Goal: Information Seeking & Learning: Learn about a topic

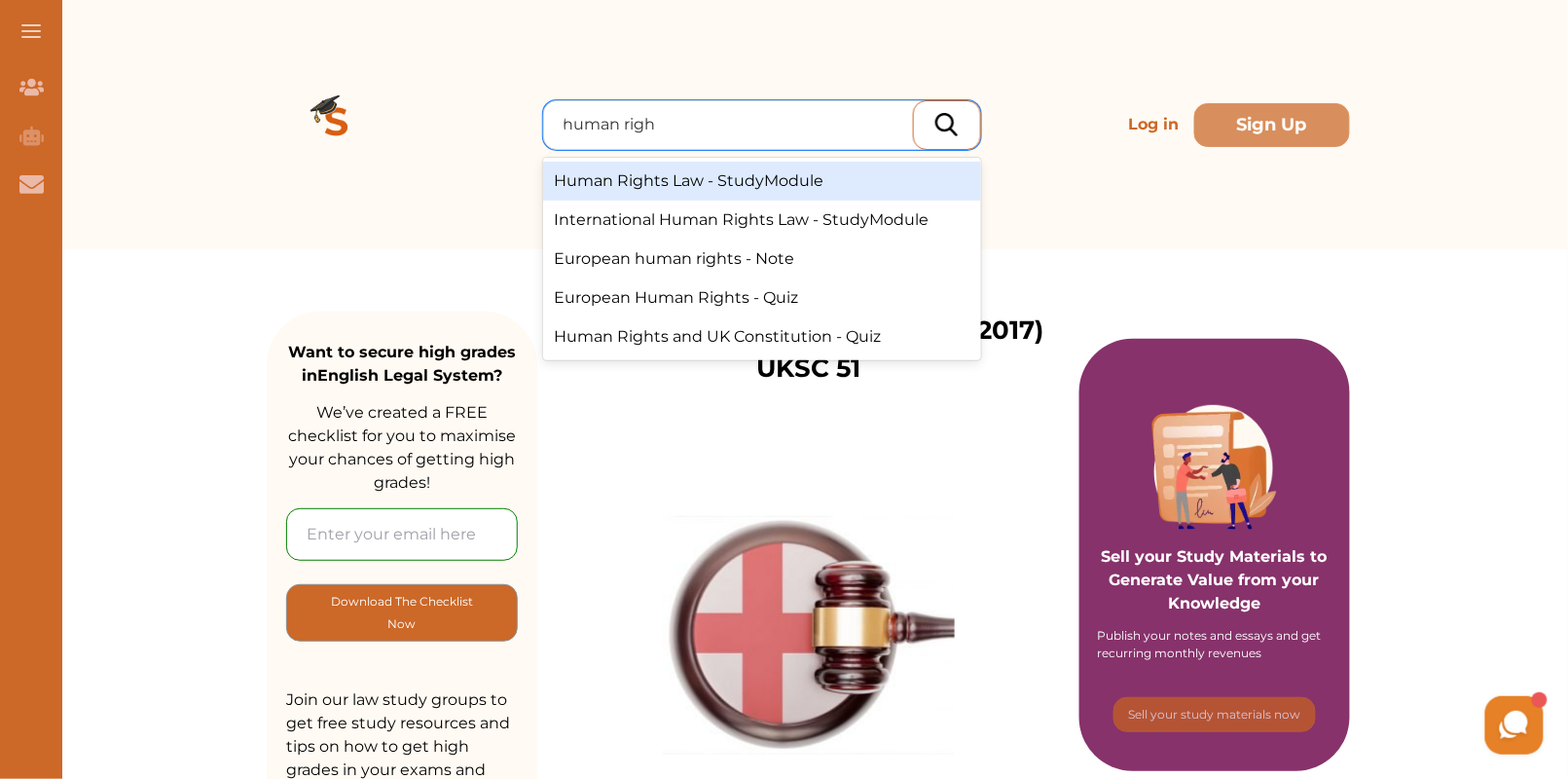
type input "human right"
click at [675, 178] on div "Human Rights Law - StudyModule" at bounding box center [761, 180] width 438 height 39
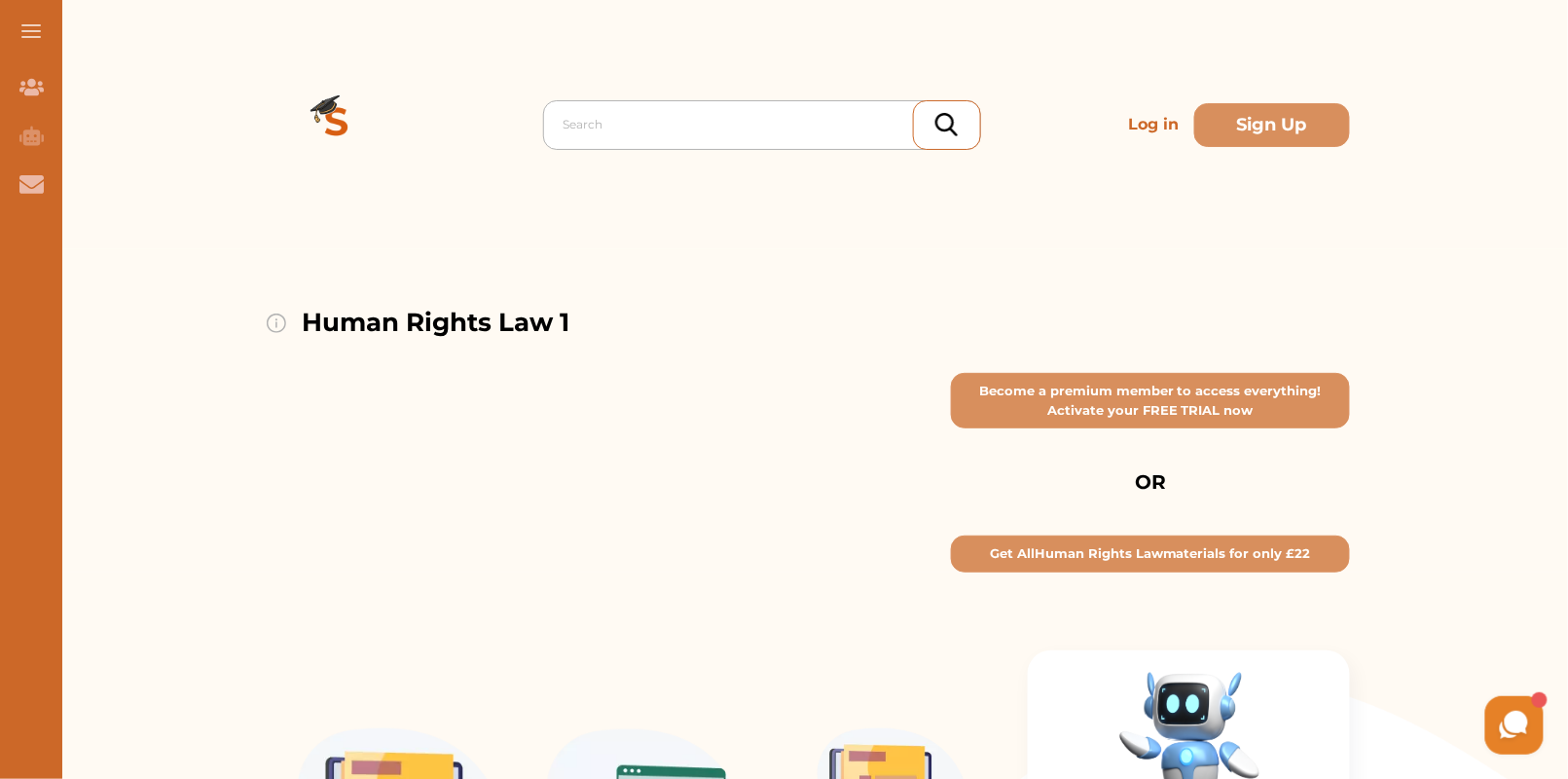
click at [599, 128] on div at bounding box center [767, 125] width 407 height 28
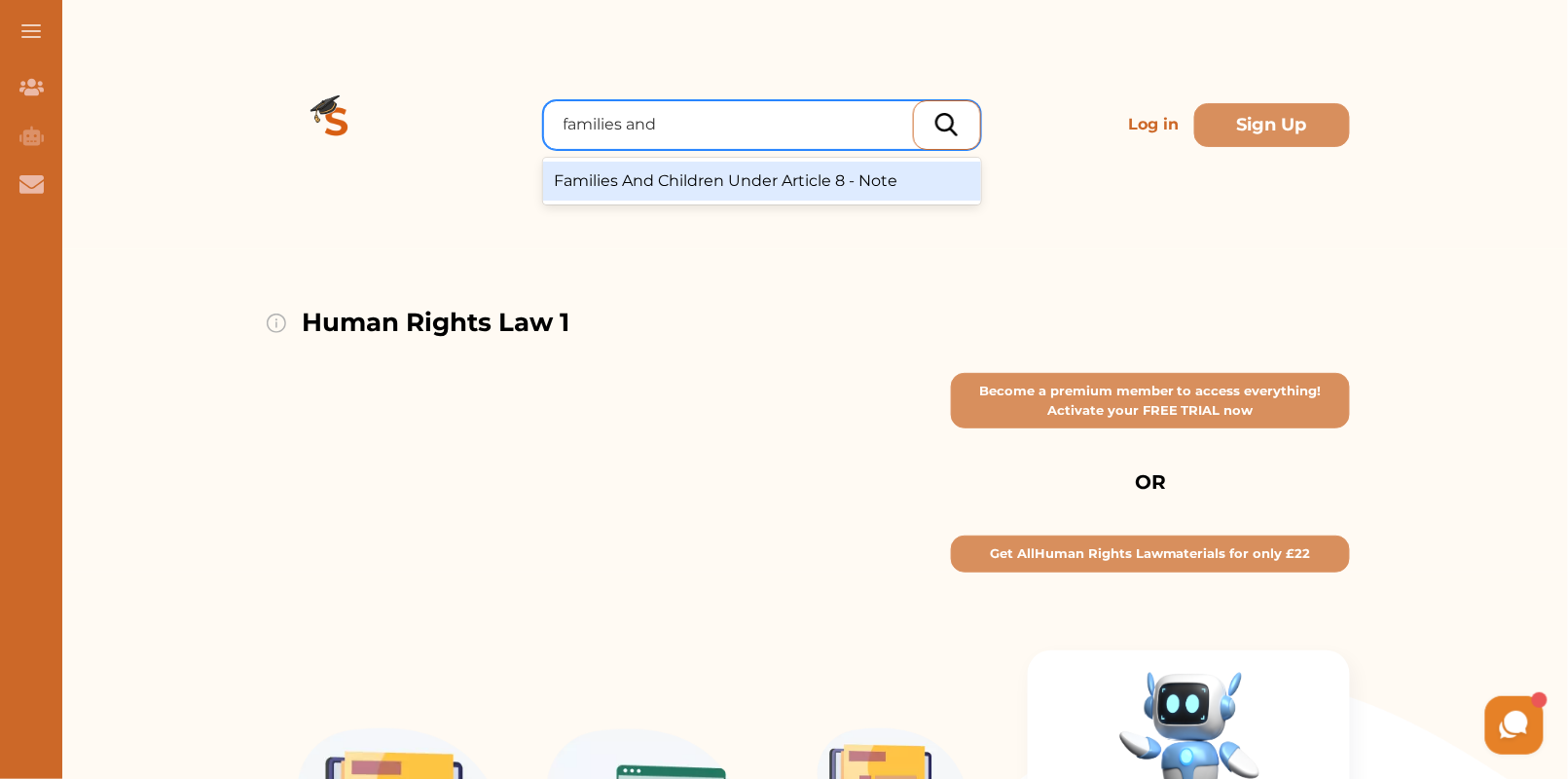
type input "families and c"
click at [662, 176] on div "Families And Children Under Article 8 - Note" at bounding box center [761, 180] width 438 height 39
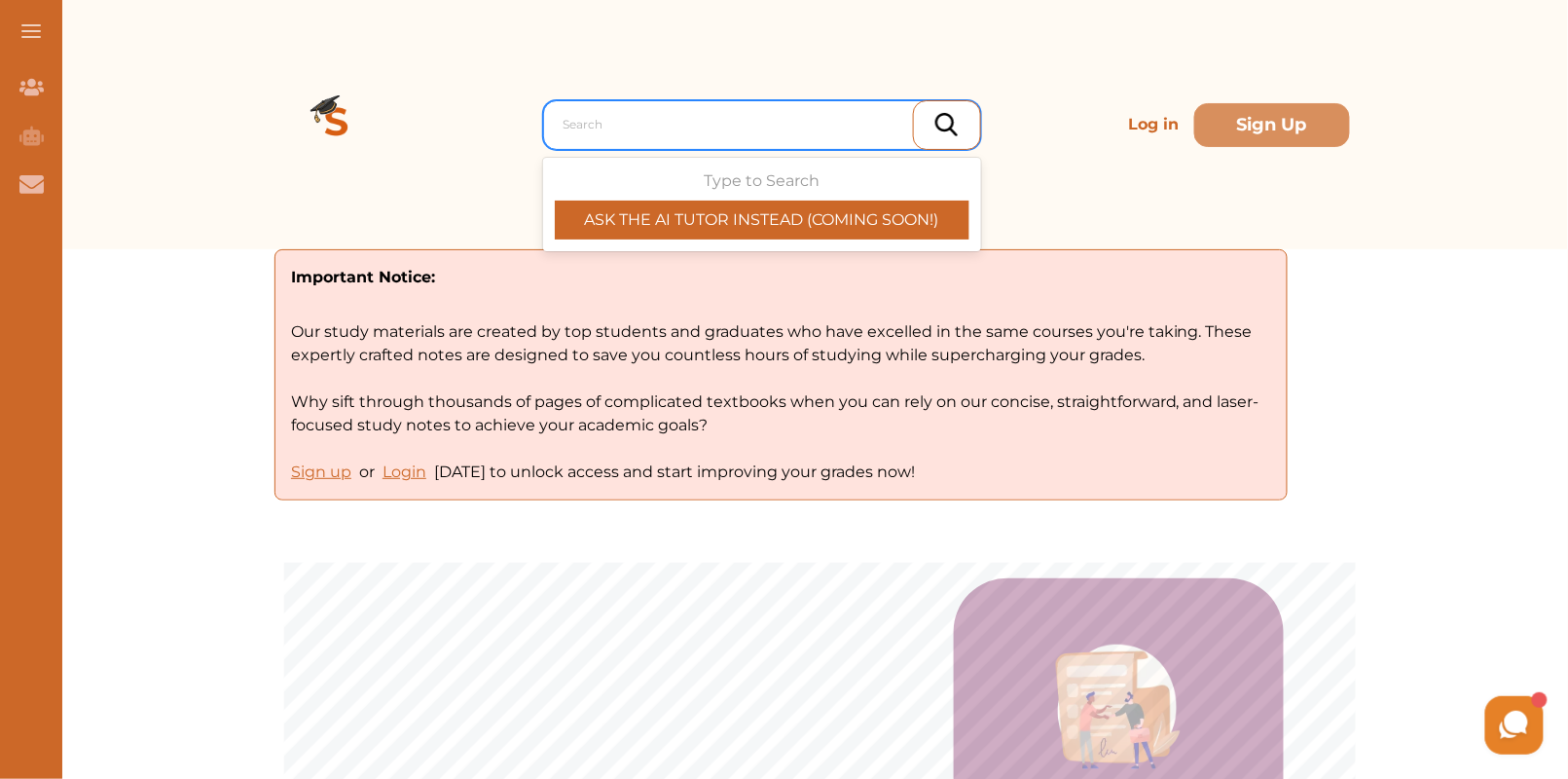
click at [567, 108] on div "Search" at bounding box center [766, 124] width 426 height 35
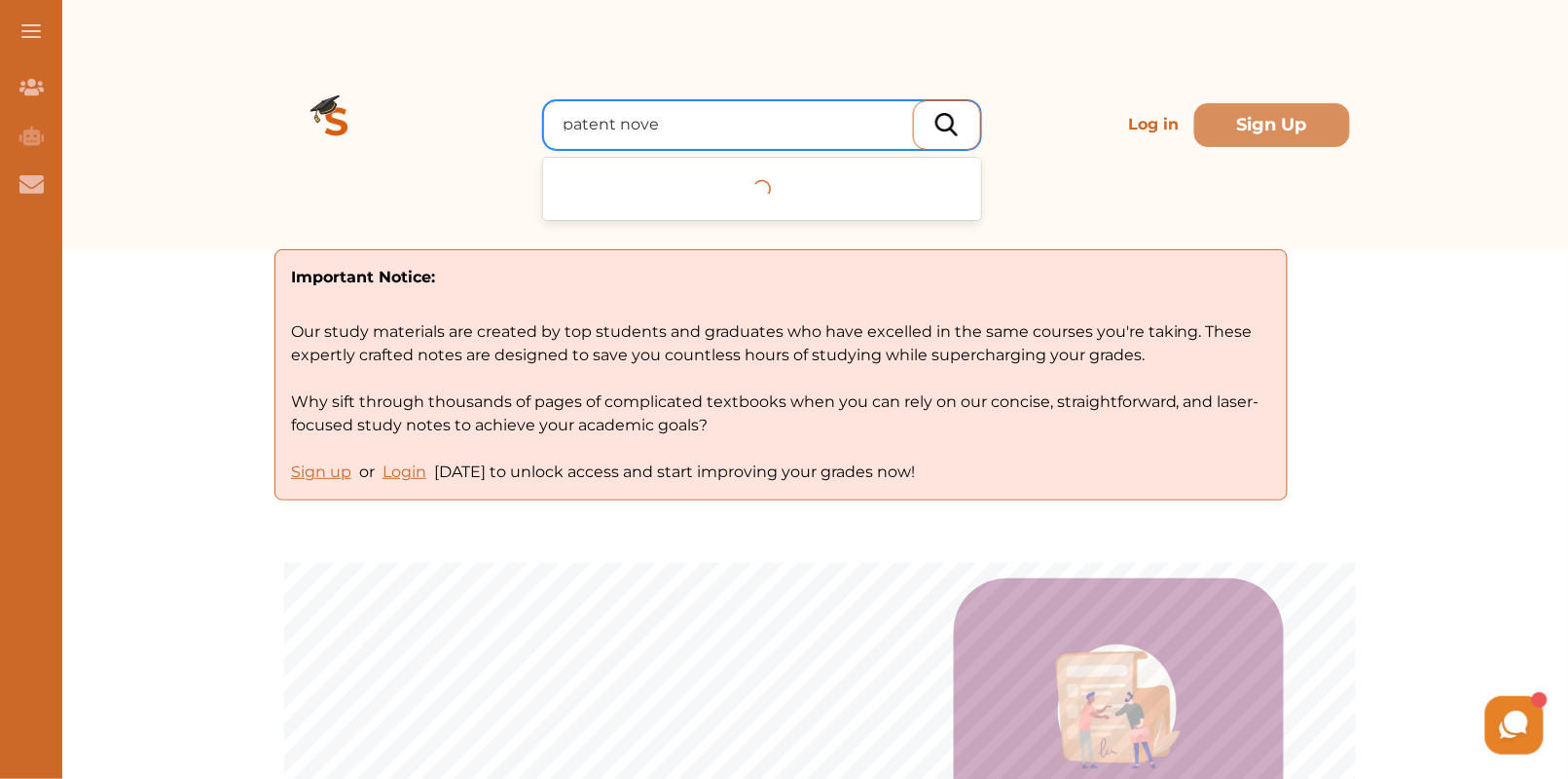
type input "patent novel"
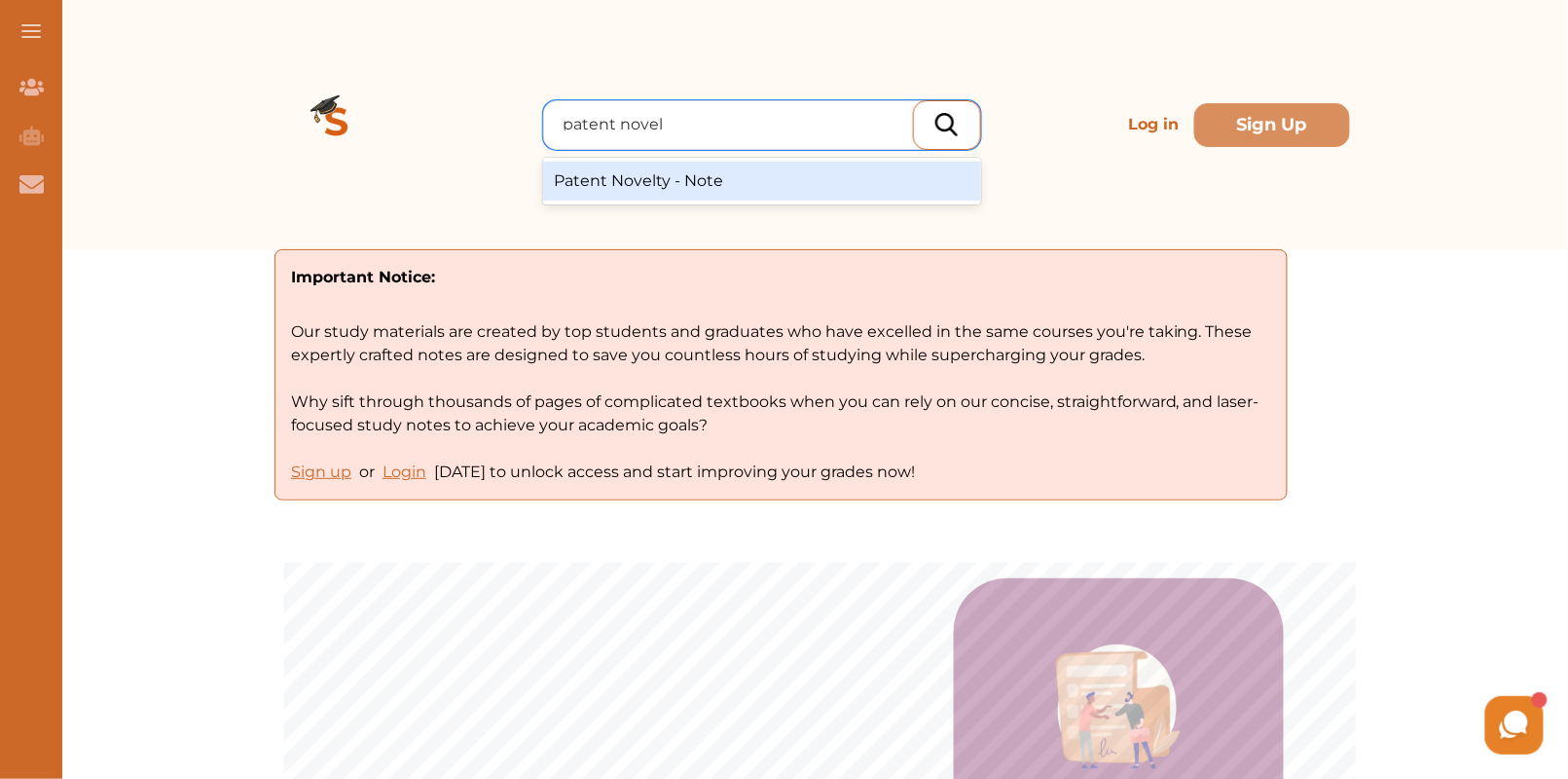
click at [638, 183] on div "Patent Novelty - Note" at bounding box center [761, 180] width 438 height 39
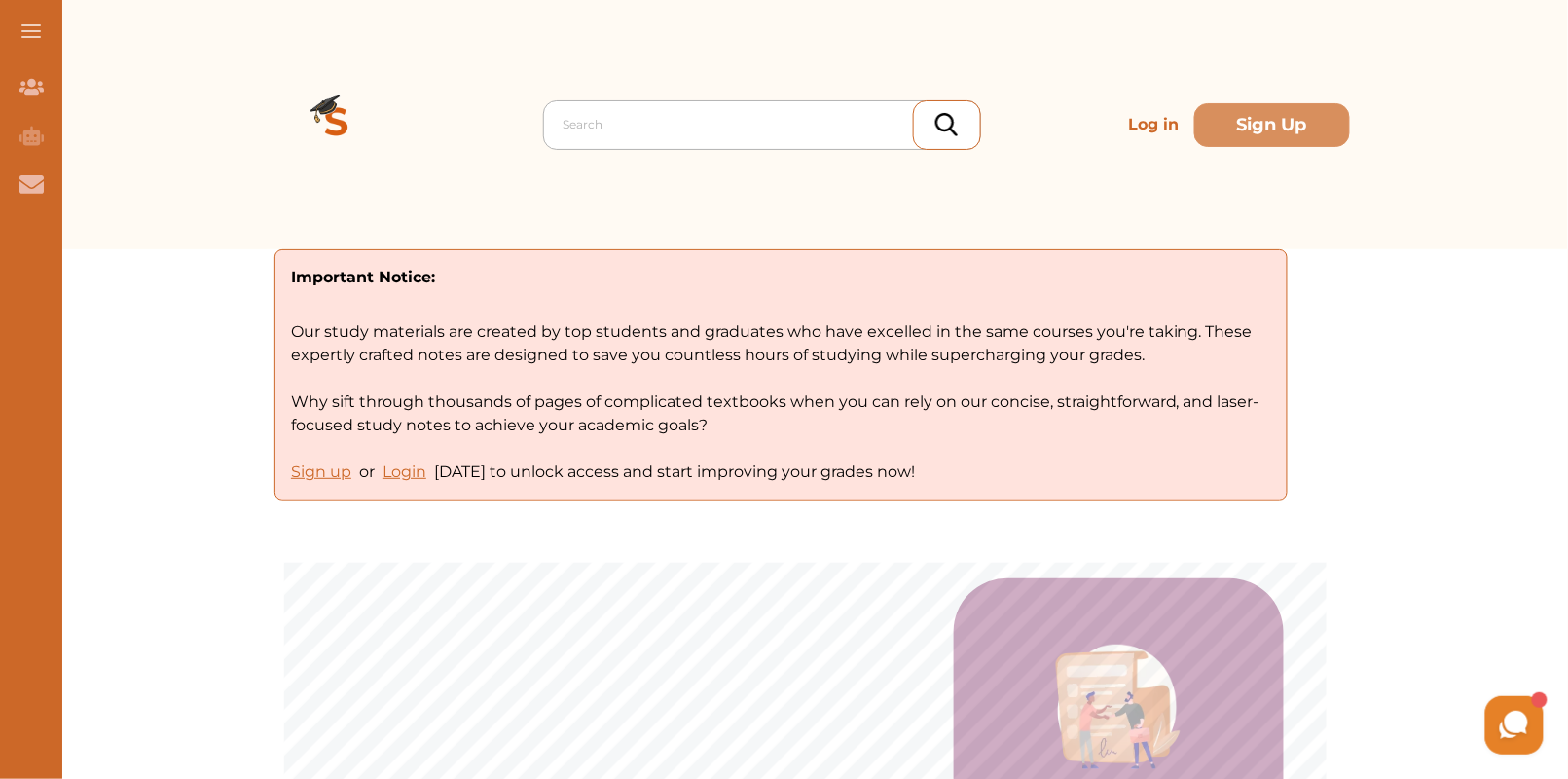
click at [637, 114] on div at bounding box center [767, 125] width 407 height 28
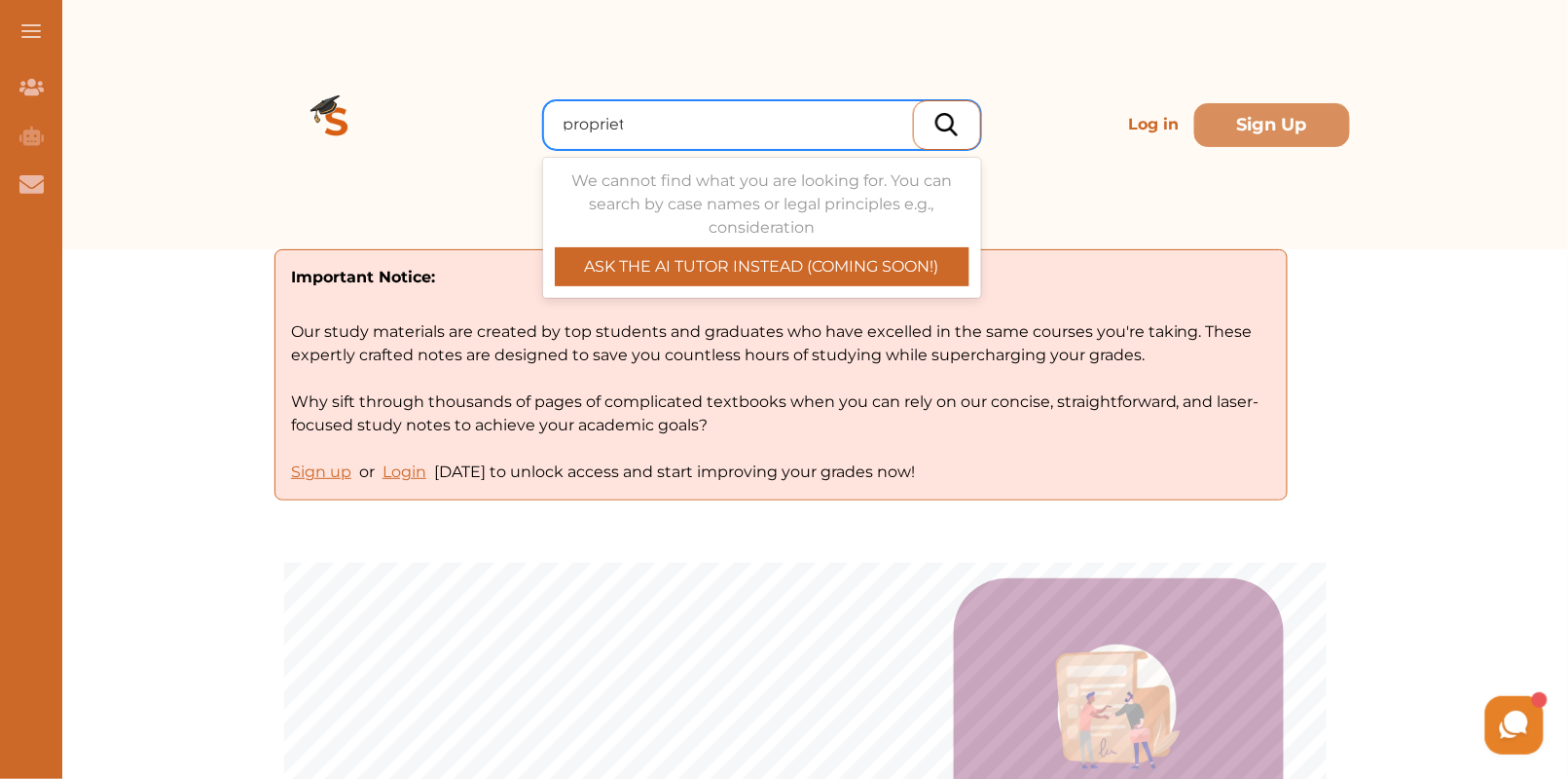
type input "proprietar"
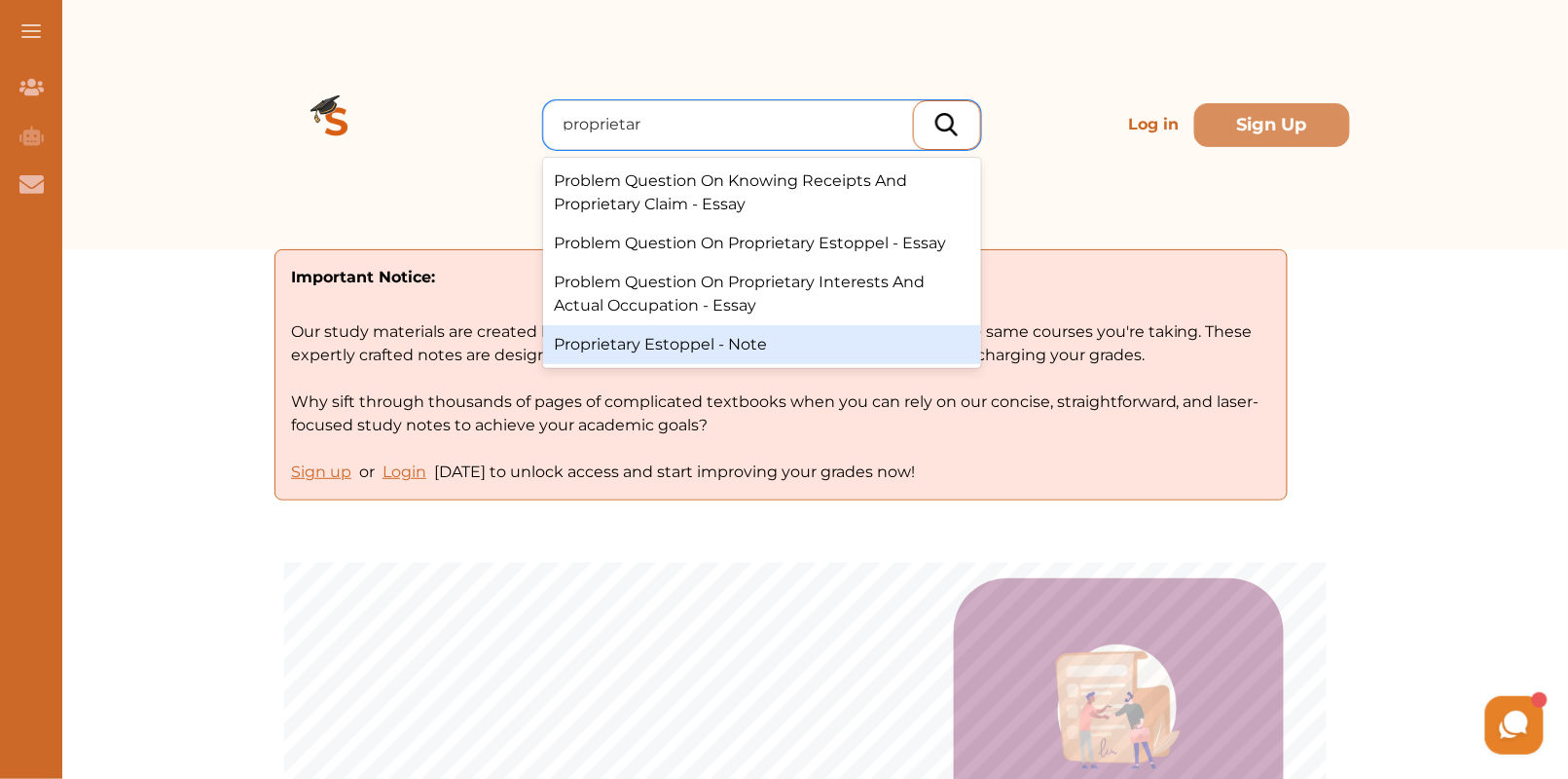
click at [820, 351] on div "Proprietary Estoppel - Note" at bounding box center [761, 344] width 438 height 39
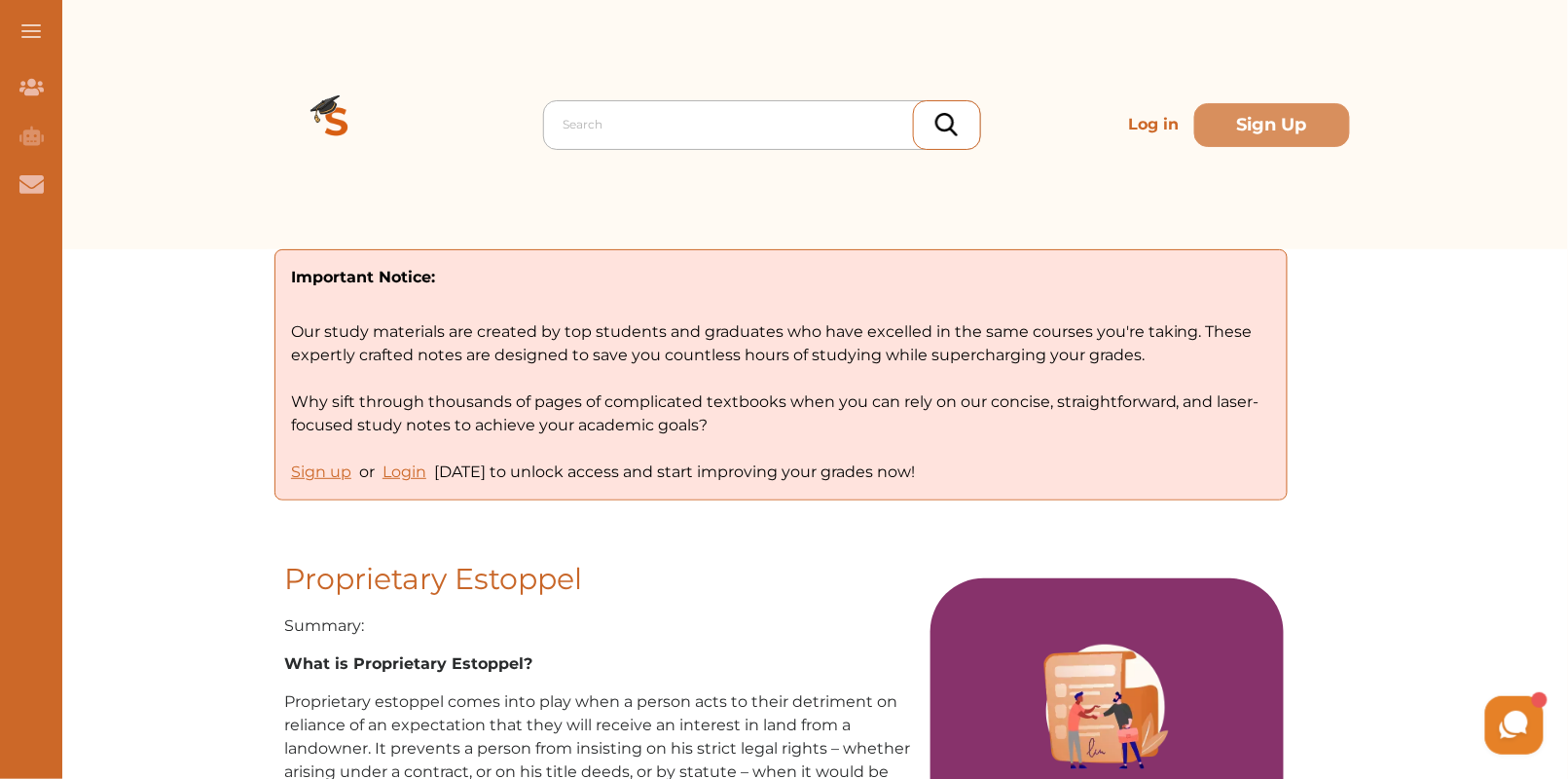
click at [595, 128] on div at bounding box center [767, 125] width 407 height 28
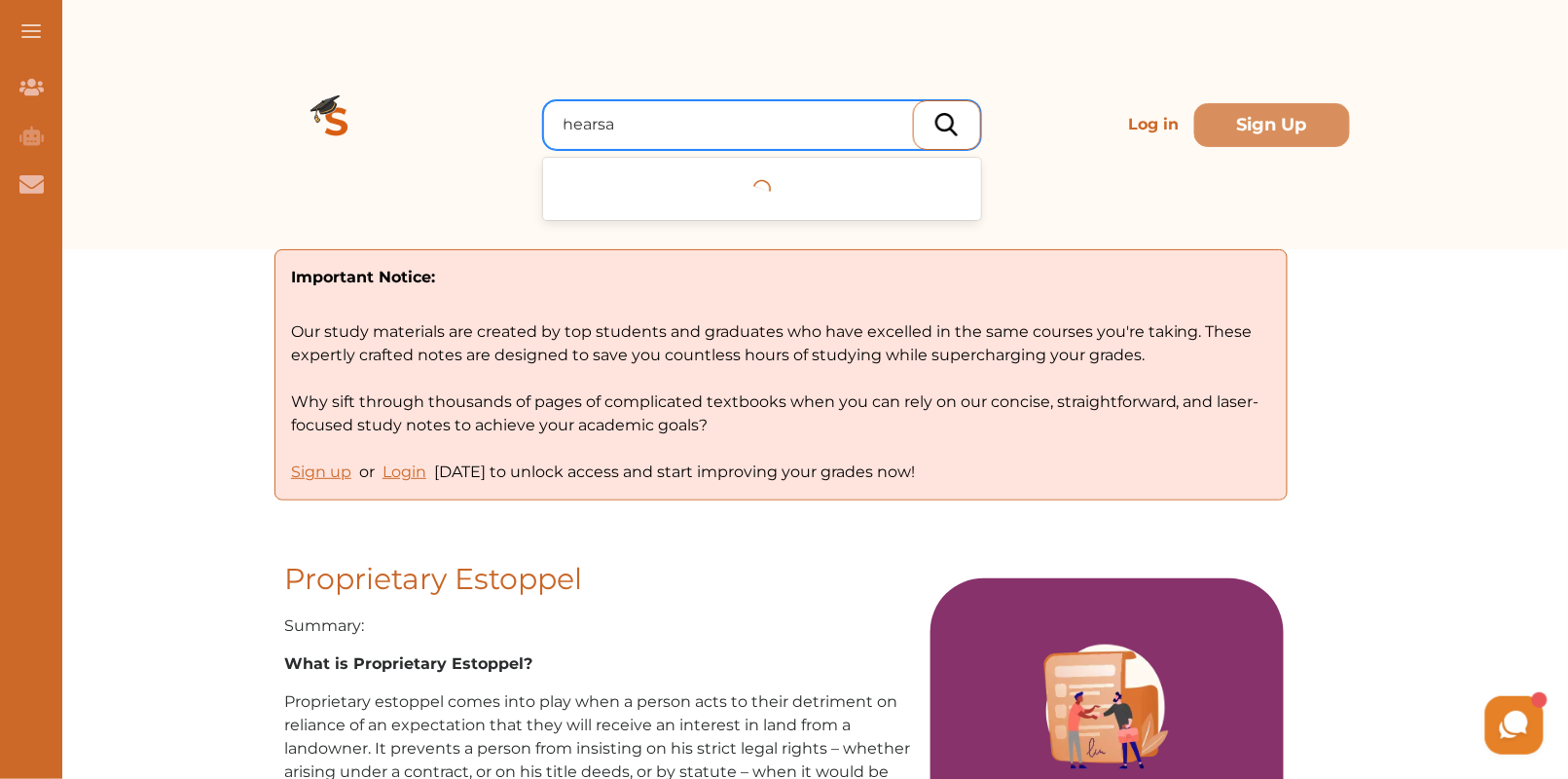
type input "hearsay"
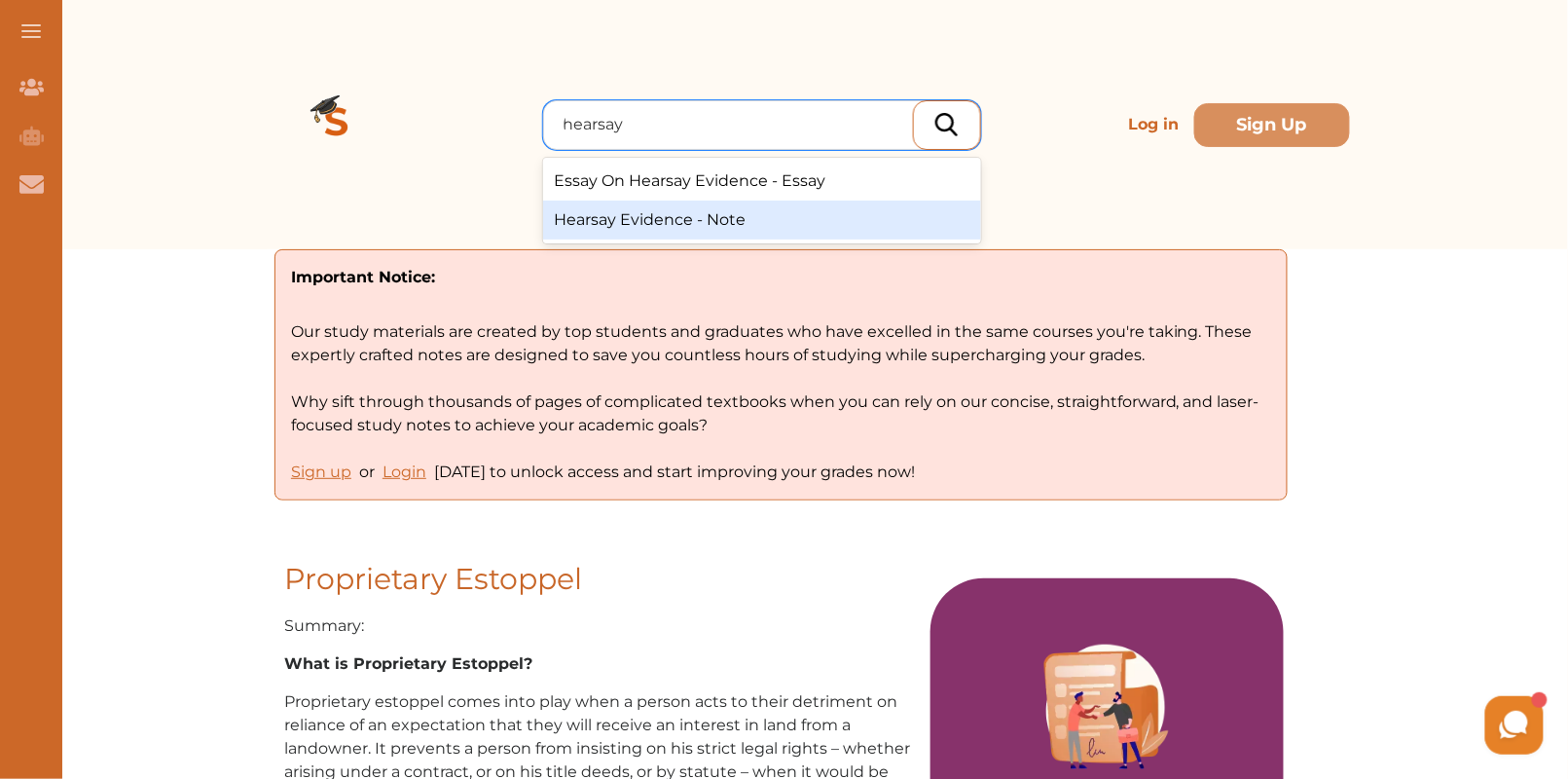
click at [655, 216] on div "Hearsay Evidence - Note" at bounding box center [761, 219] width 438 height 39
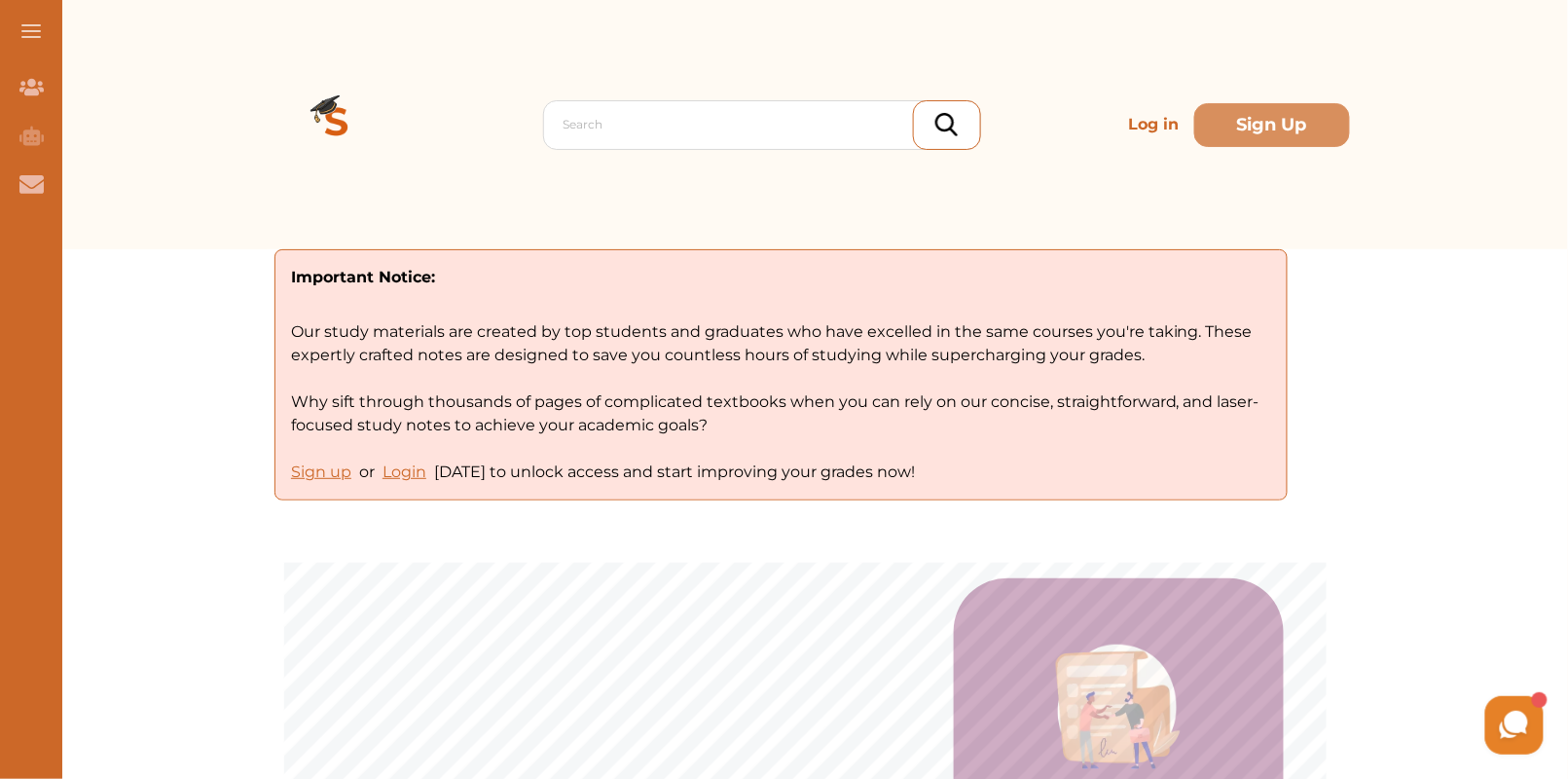
click at [676, 151] on div "Search Log in Sign Up" at bounding box center [809, 125] width 1084 height 249
click at [669, 137] on div at bounding box center [767, 125] width 407 height 28
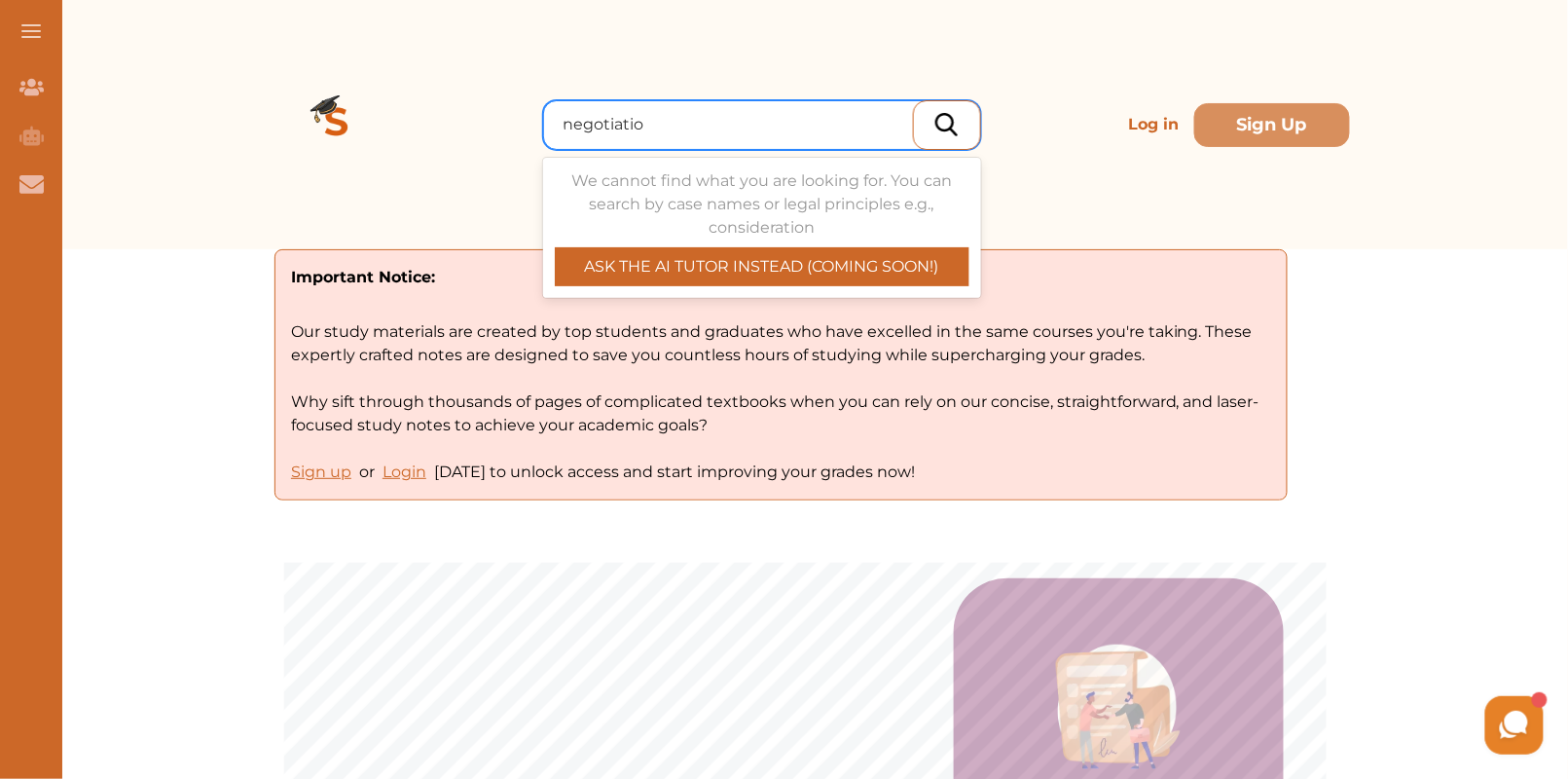
type input "negotiation"
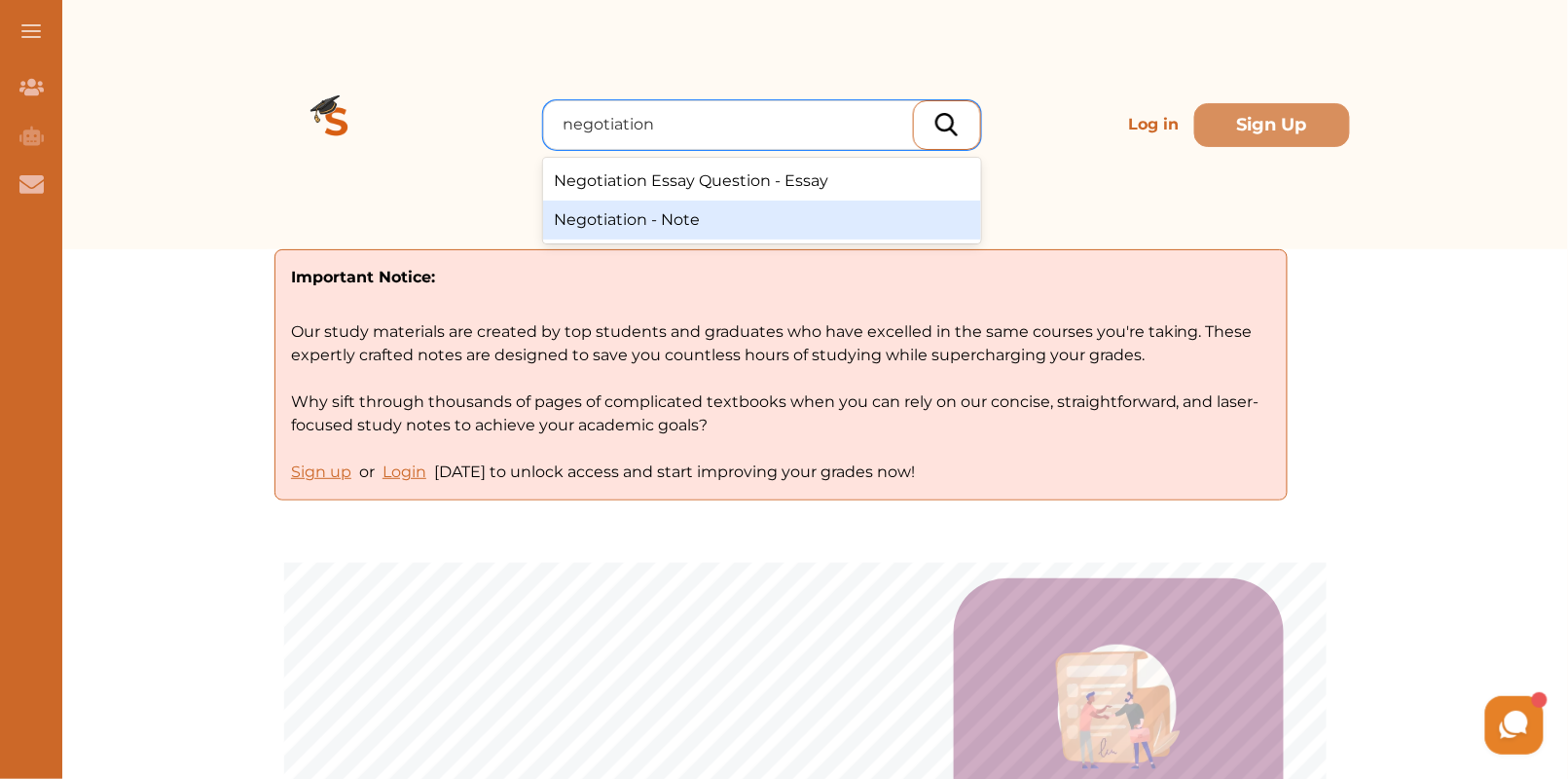
click at [696, 213] on div "Negotiation - Note" at bounding box center [761, 219] width 438 height 39
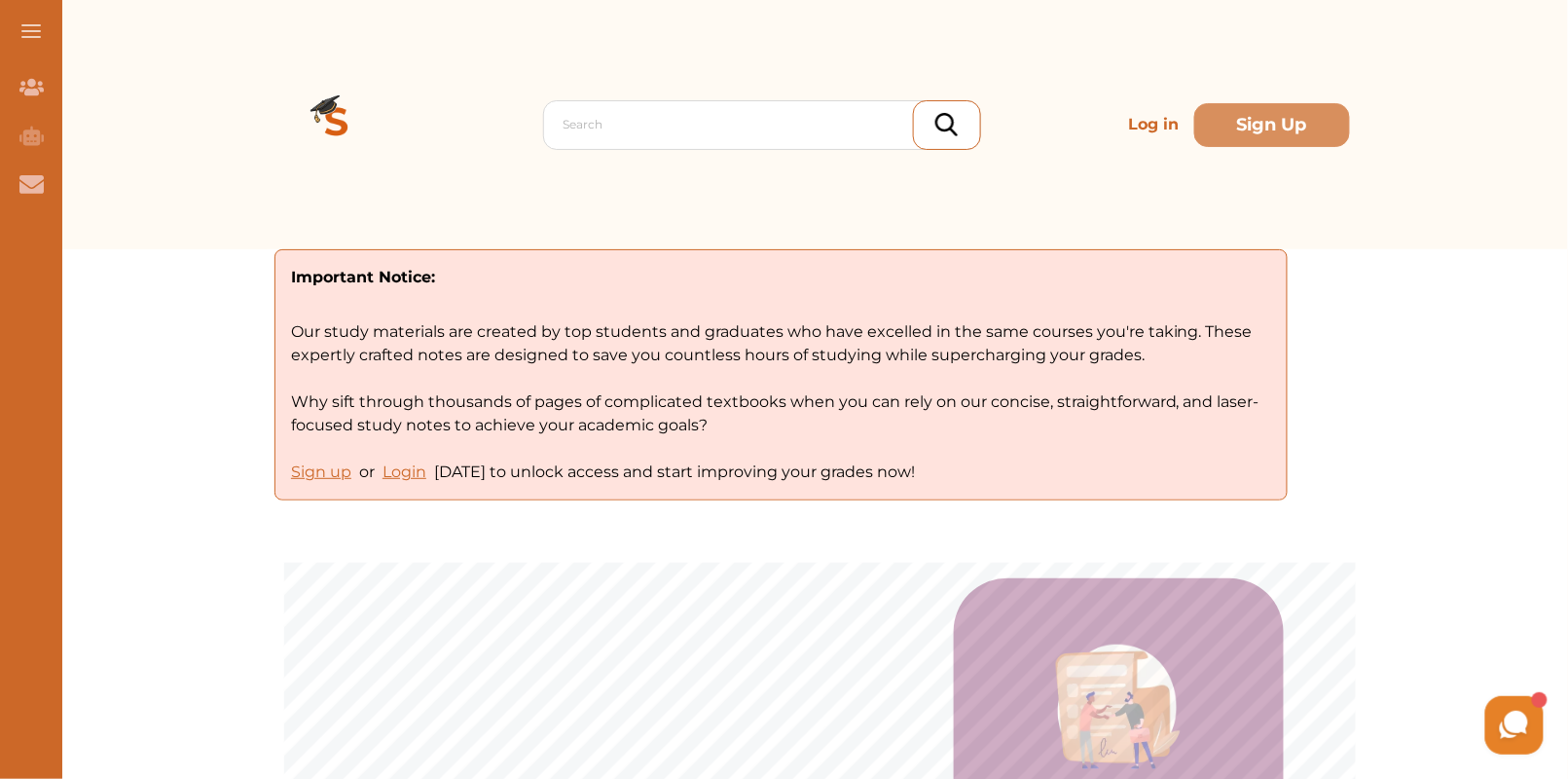
click at [625, 153] on div "Search Log in Sign Up" at bounding box center [809, 125] width 1084 height 249
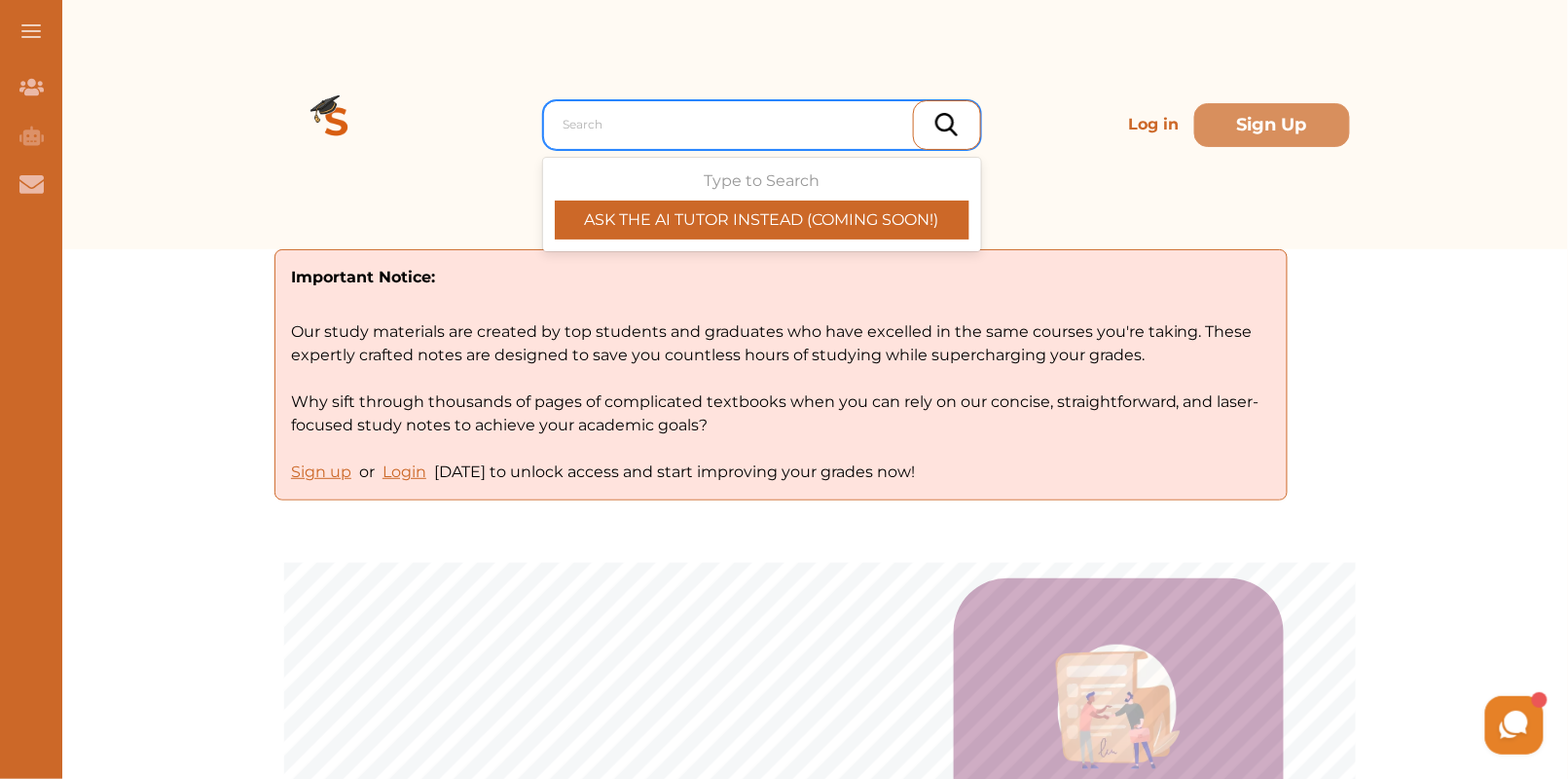
click at [622, 133] on div at bounding box center [767, 125] width 407 height 28
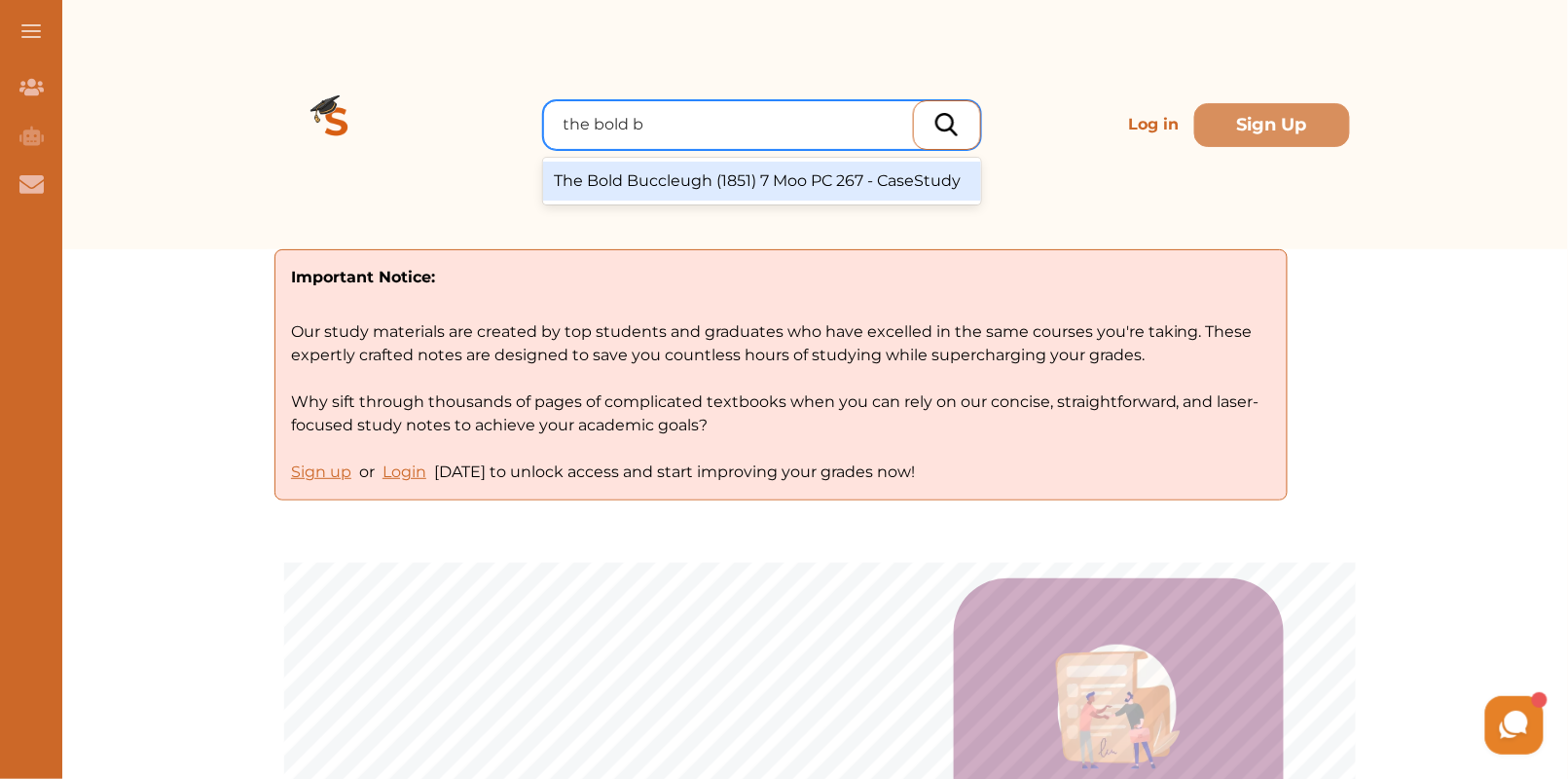
type input "the bold bu"
click at [647, 181] on div "The Bold Buccleugh (1851) 7 Moo PC 267 - CaseStudy" at bounding box center [761, 180] width 438 height 39
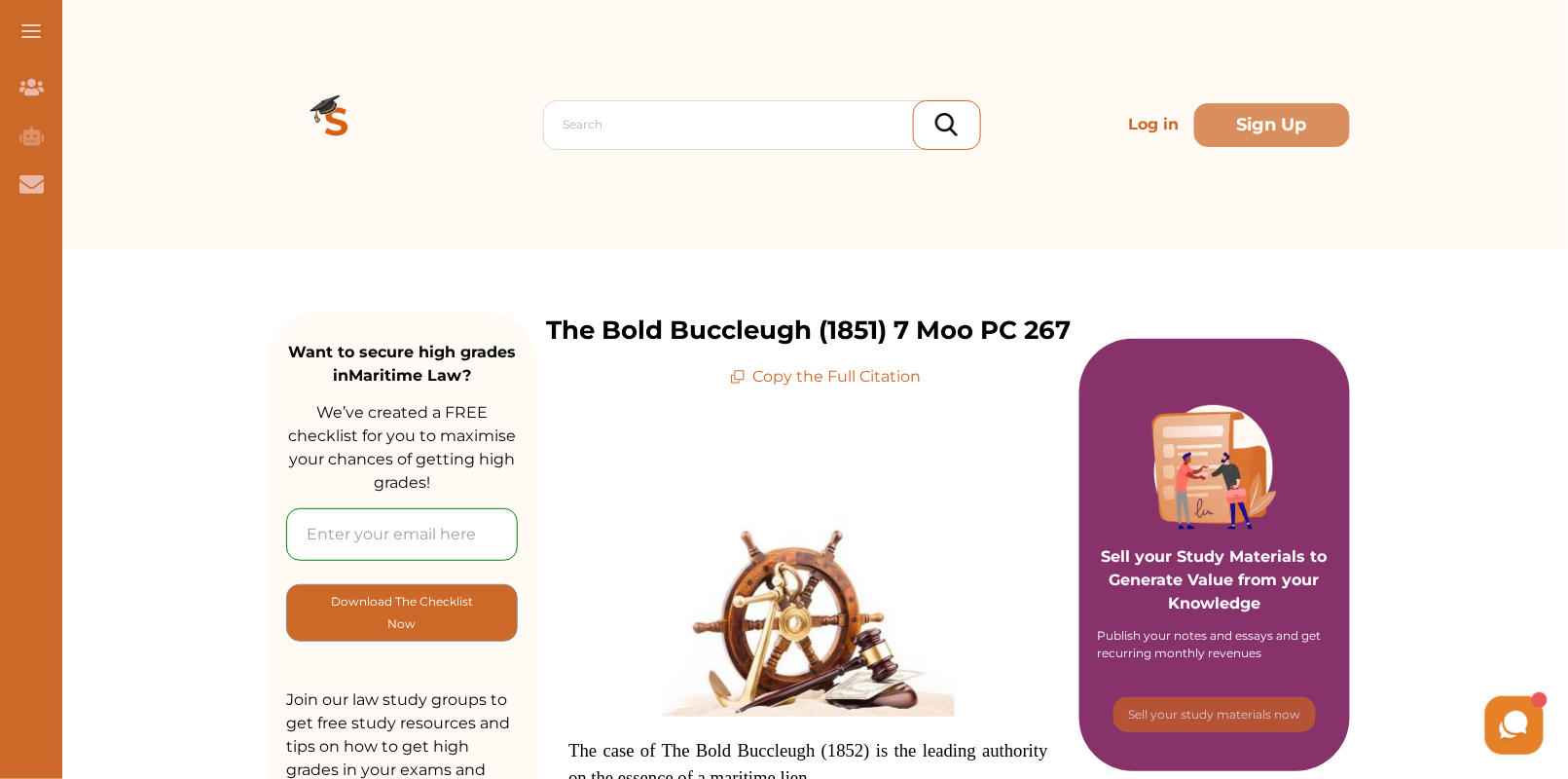
click at [966, 521] on span at bounding box center [808, 617] width 479 height 200
click at [755, 150] on div "We do not allow selecting and copying of our content. You can get our subscript…" at bounding box center [784, 390] width 1568 height 779
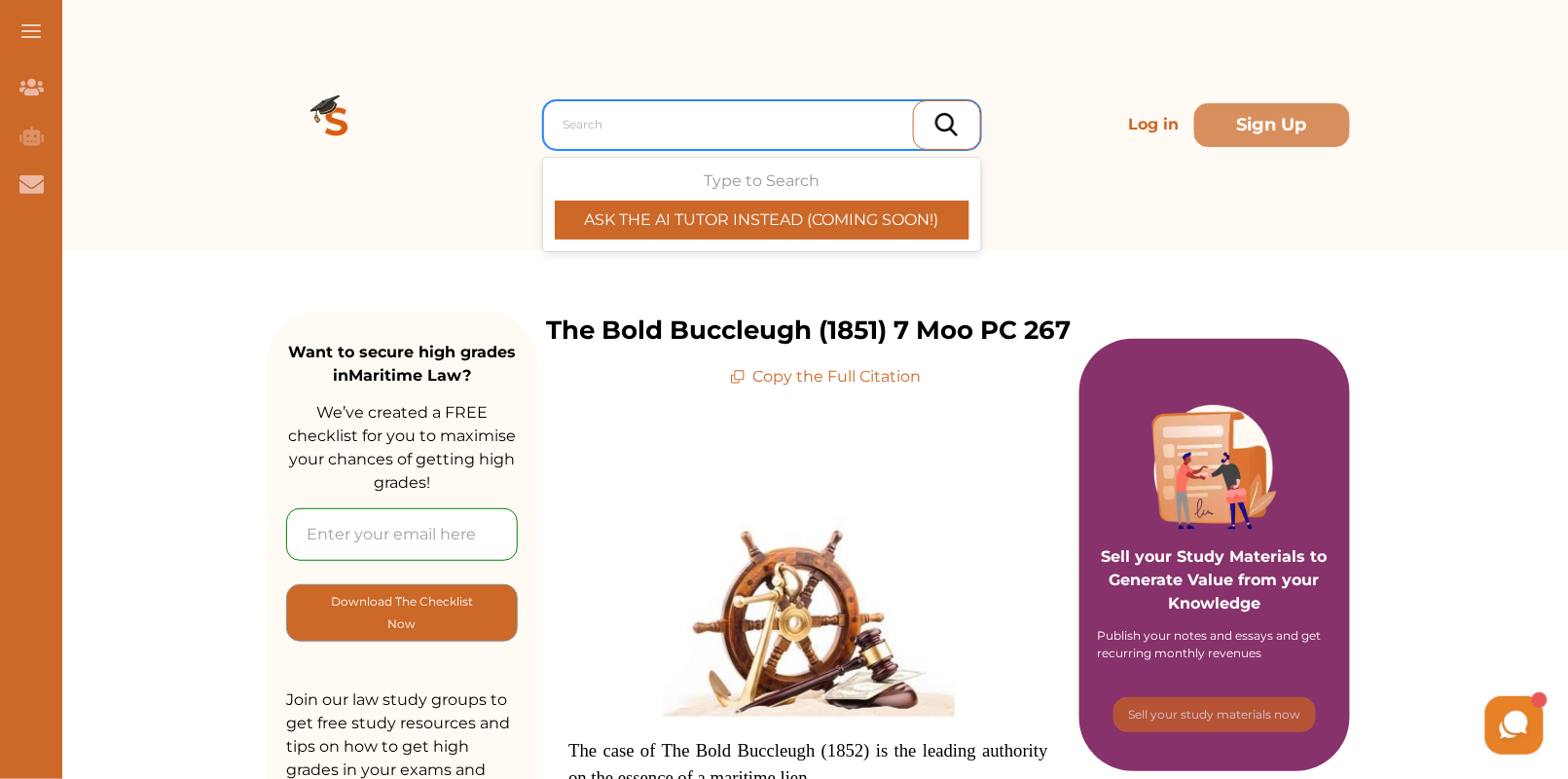
click at [703, 118] on div at bounding box center [767, 125] width 407 height 28
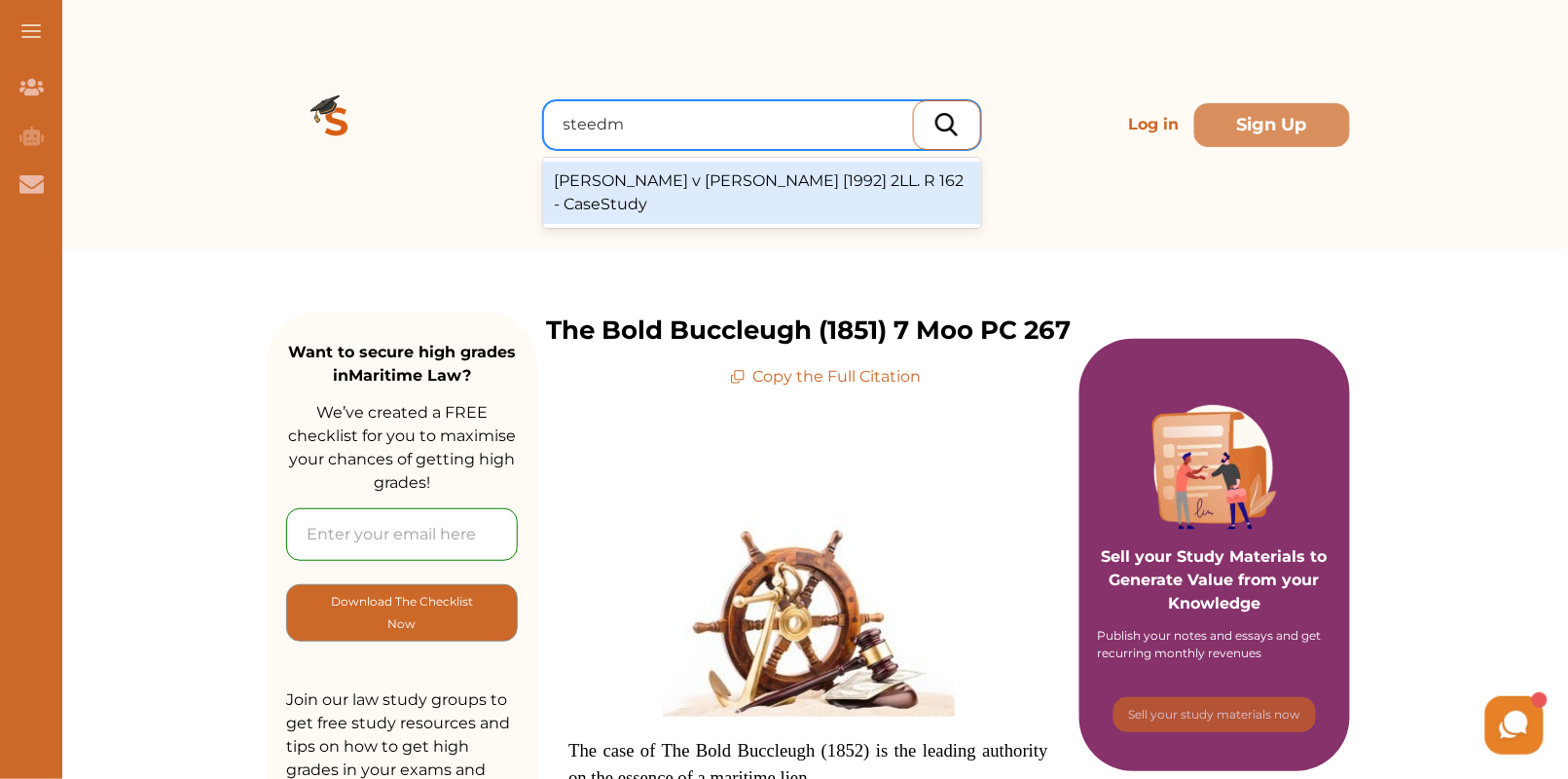
type input "steedma"
click at [701, 176] on div "Steedman v Scofield [1992] 2LL. R 162 - CaseStudy" at bounding box center [761, 192] width 438 height 62
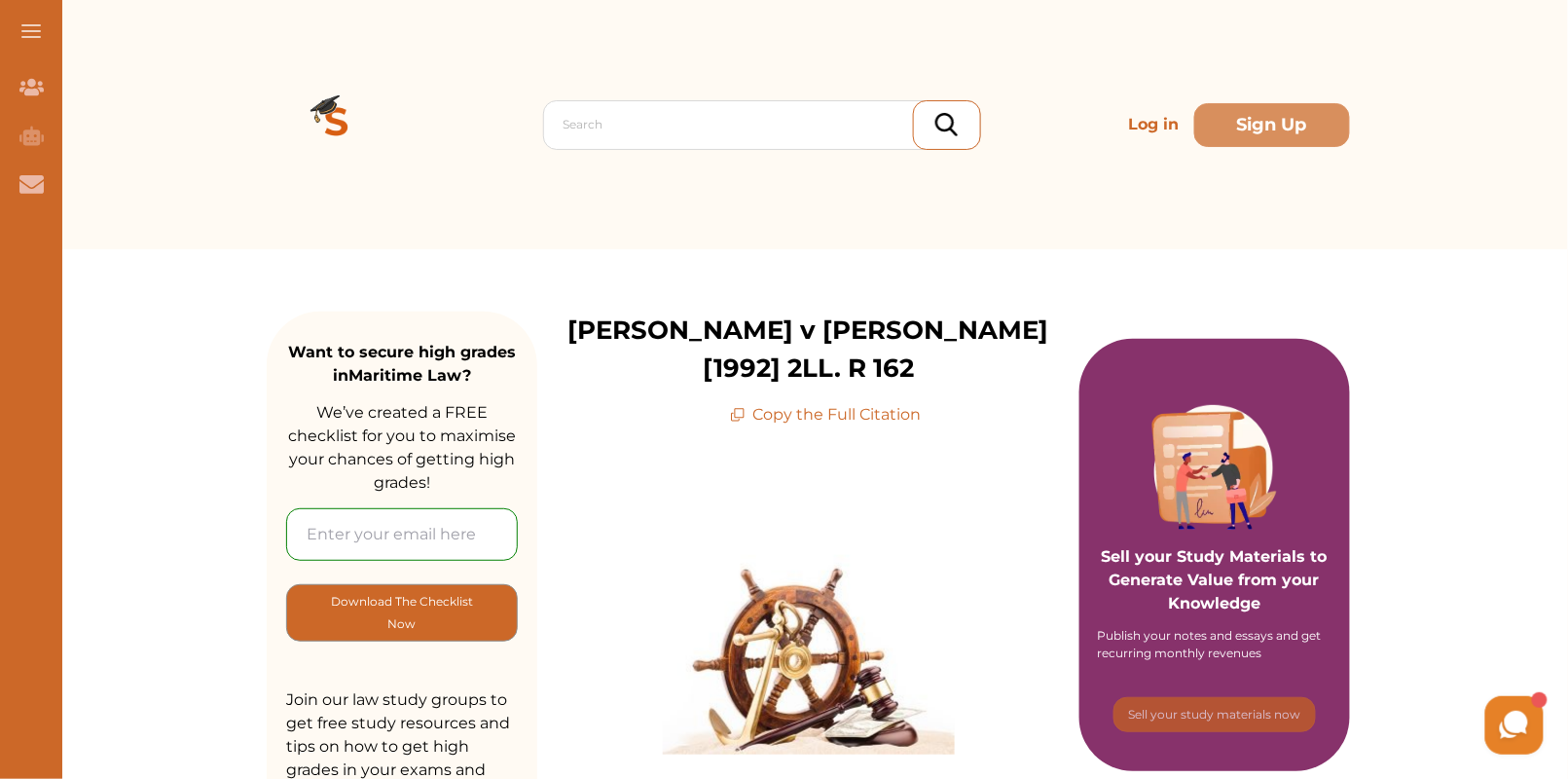
click at [607, 90] on div "Search Log in Sign Up" at bounding box center [809, 125] width 1084 height 249
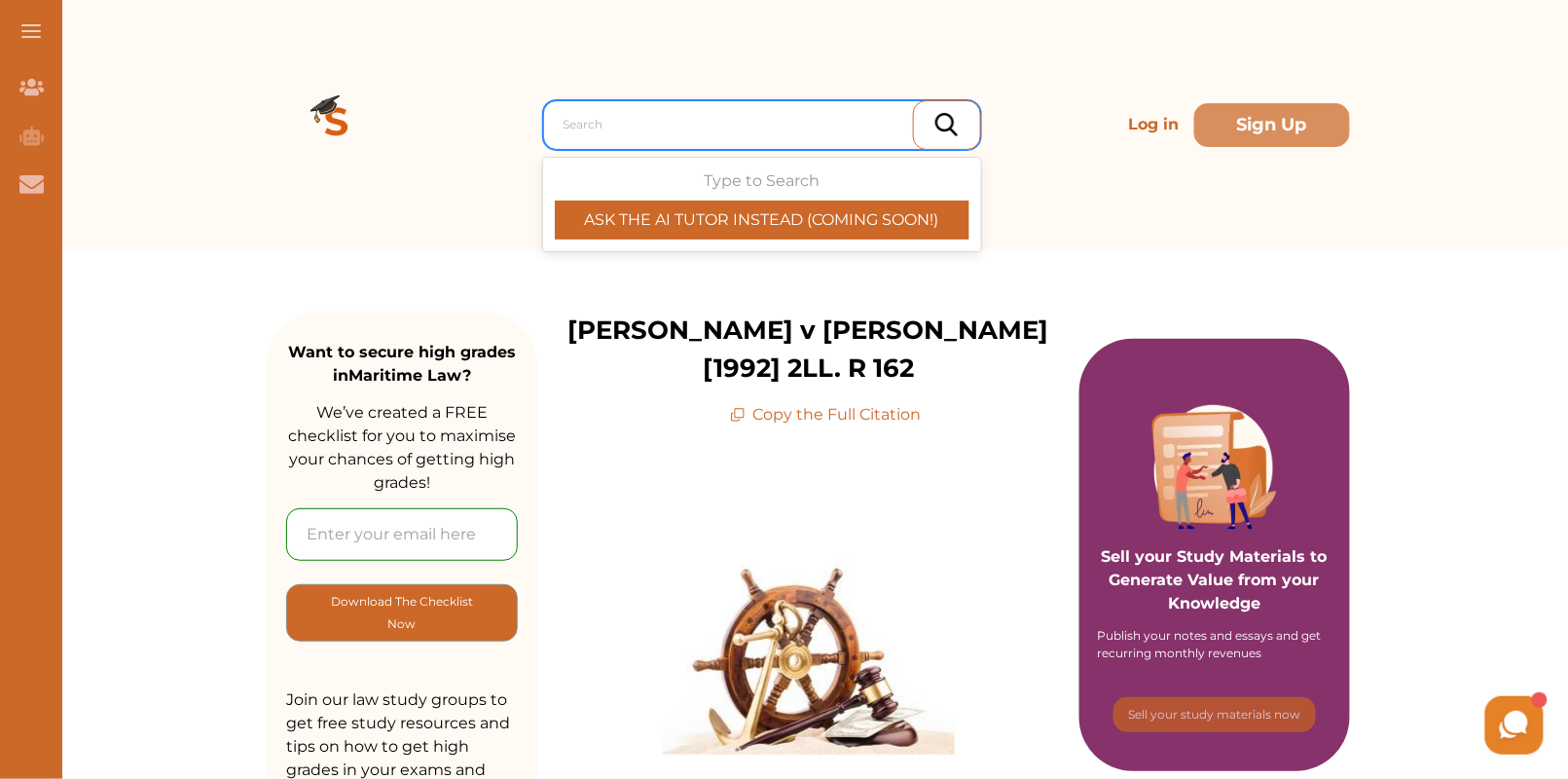
click at [608, 115] on div at bounding box center [767, 125] width 407 height 28
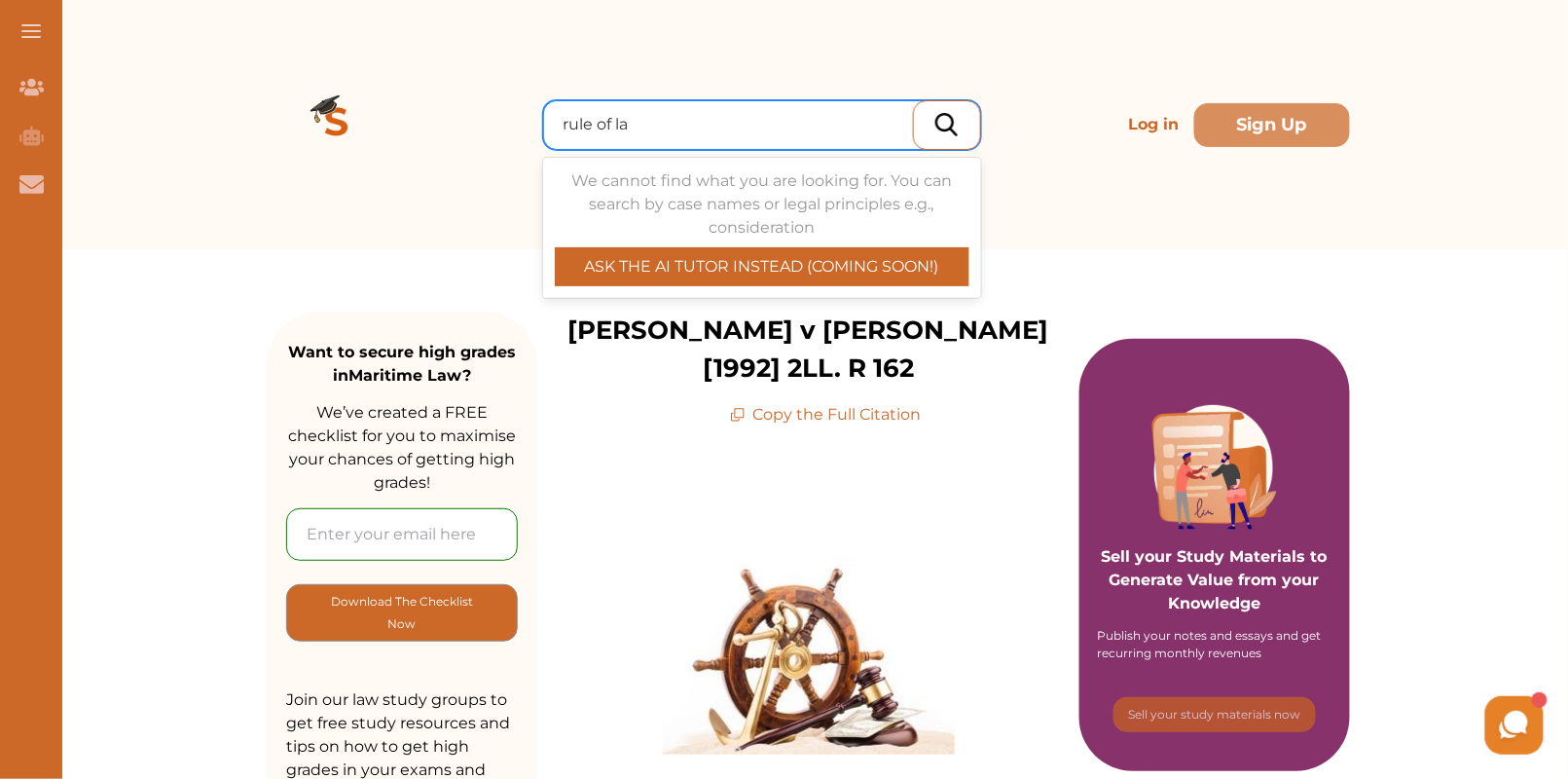
type input "rule of law"
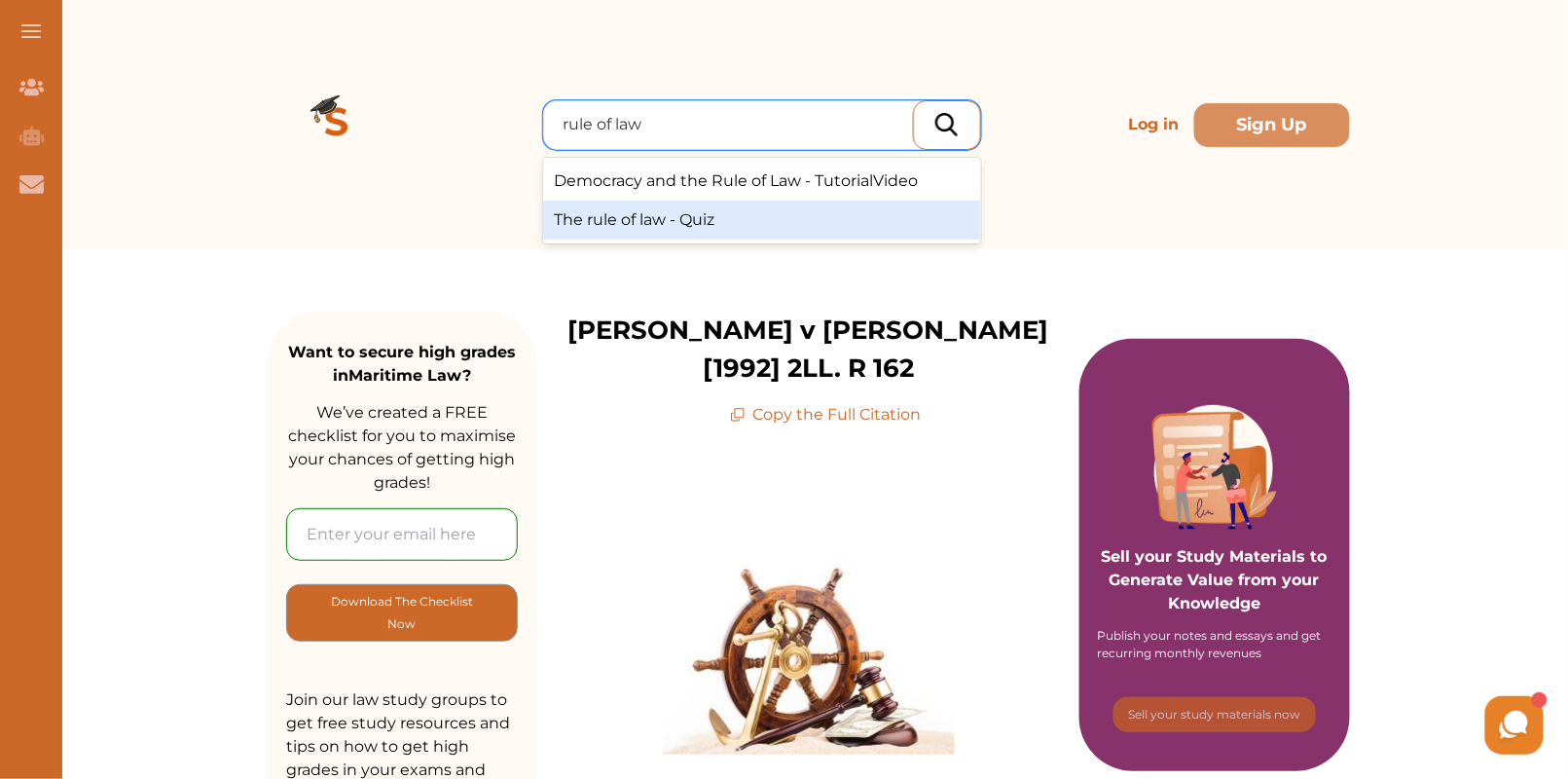
click at [665, 218] on div "The rule of law - Quiz" at bounding box center [761, 219] width 438 height 39
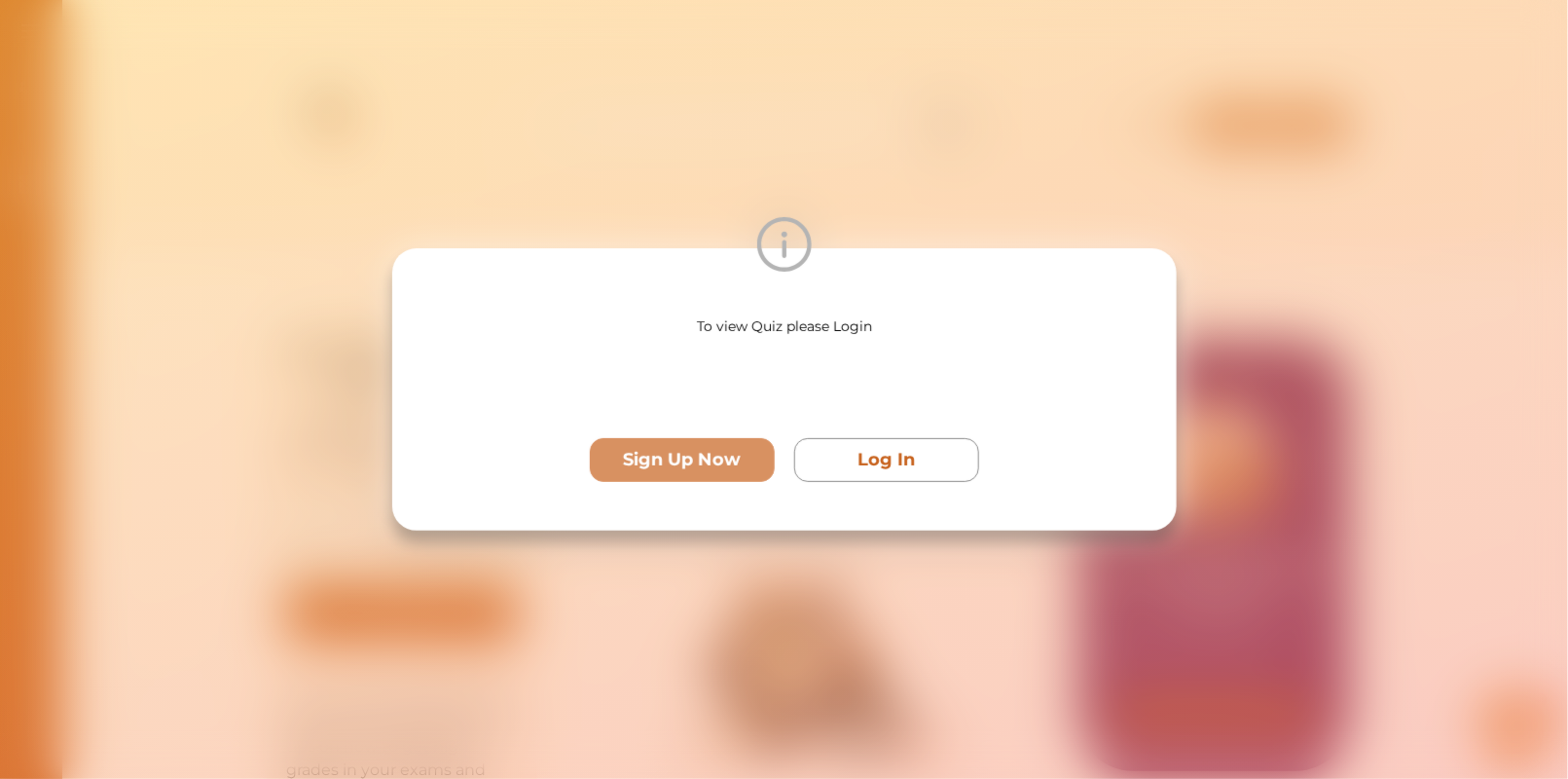
click at [165, 358] on div "To view Quiz please Login Sign Up Now Log In" at bounding box center [784, 390] width 1568 height 779
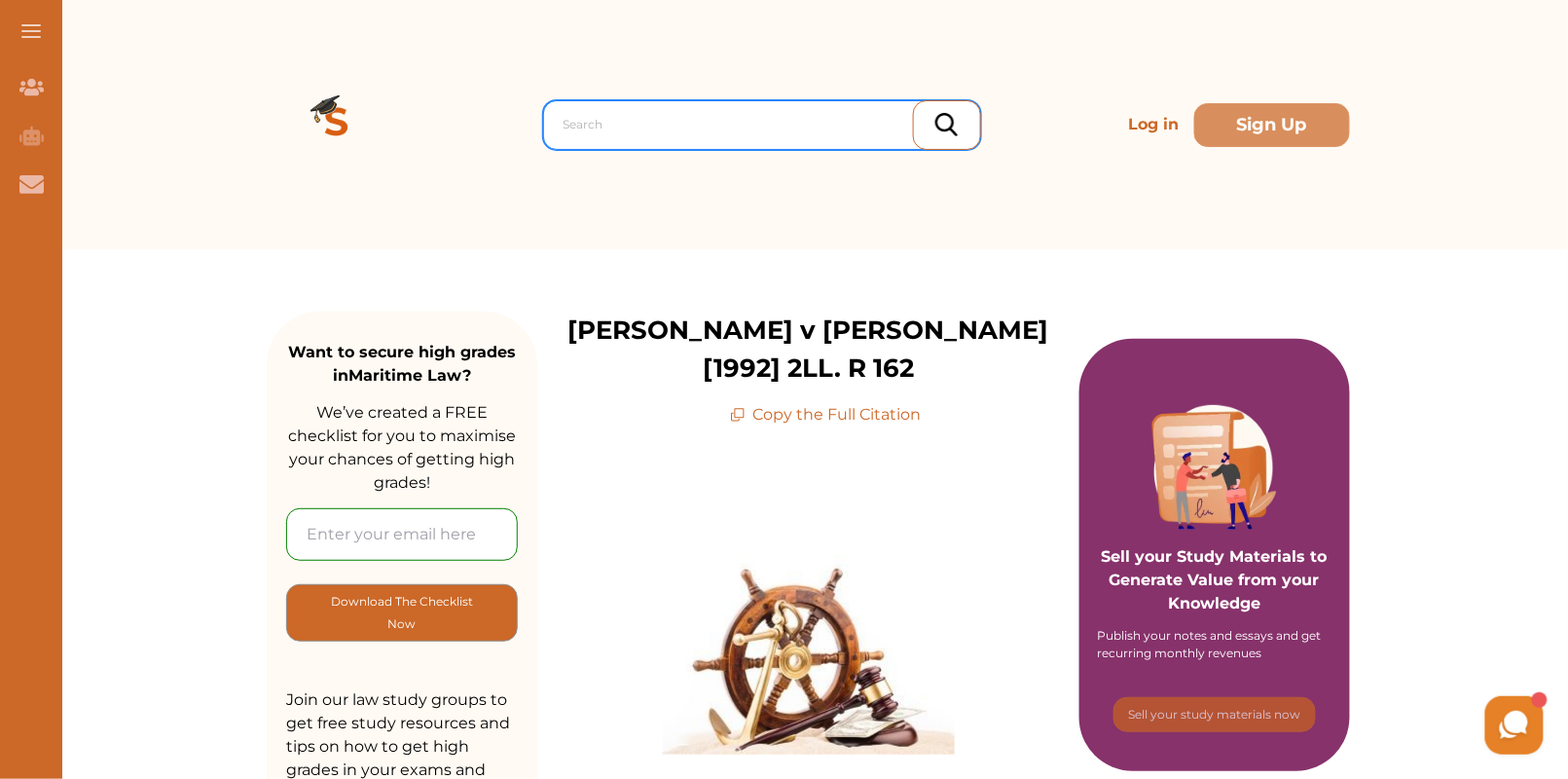
click at [766, 120] on div at bounding box center [767, 125] width 407 height 28
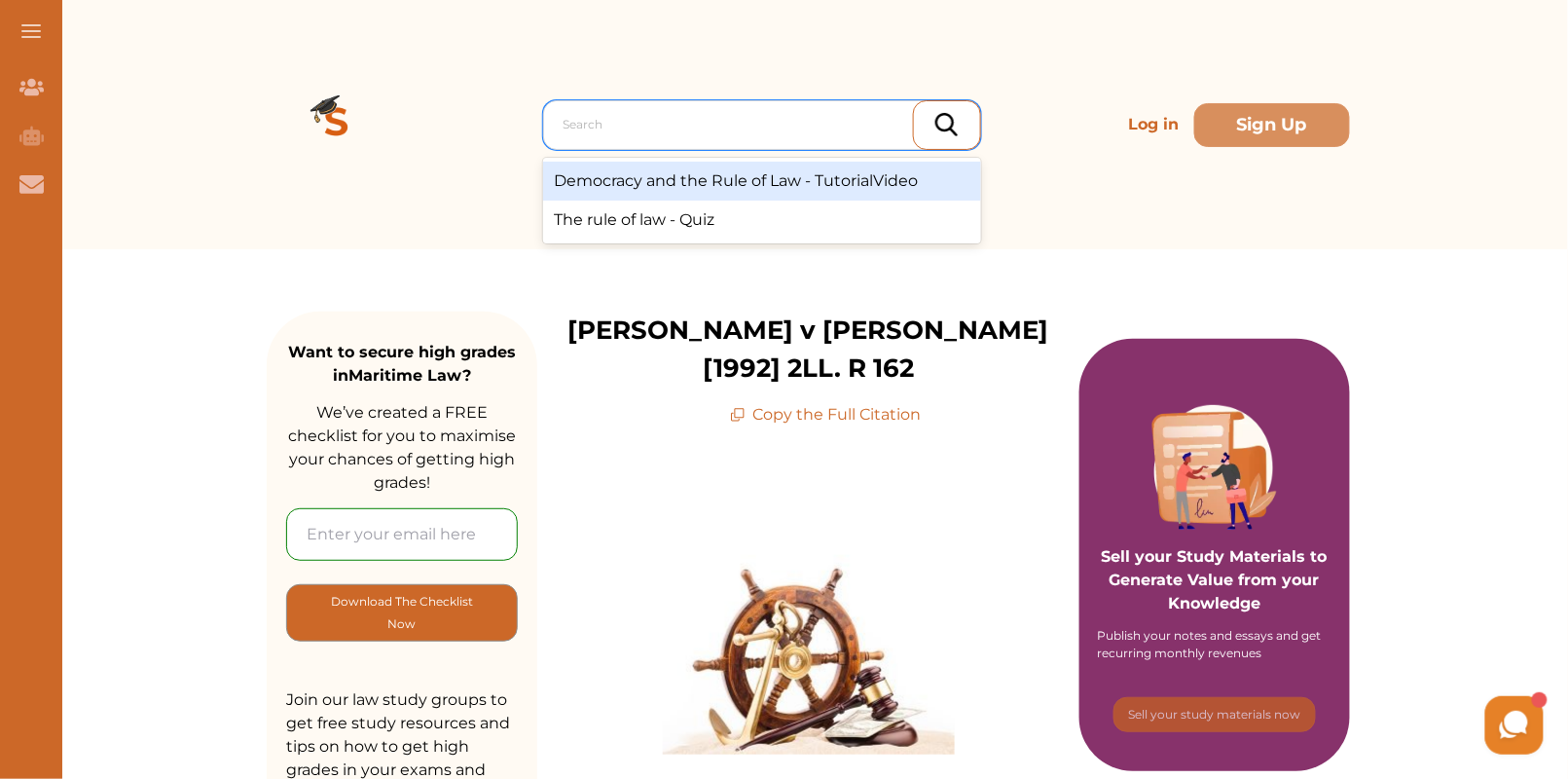
click at [365, 107] on img at bounding box center [337, 125] width 140 height 140
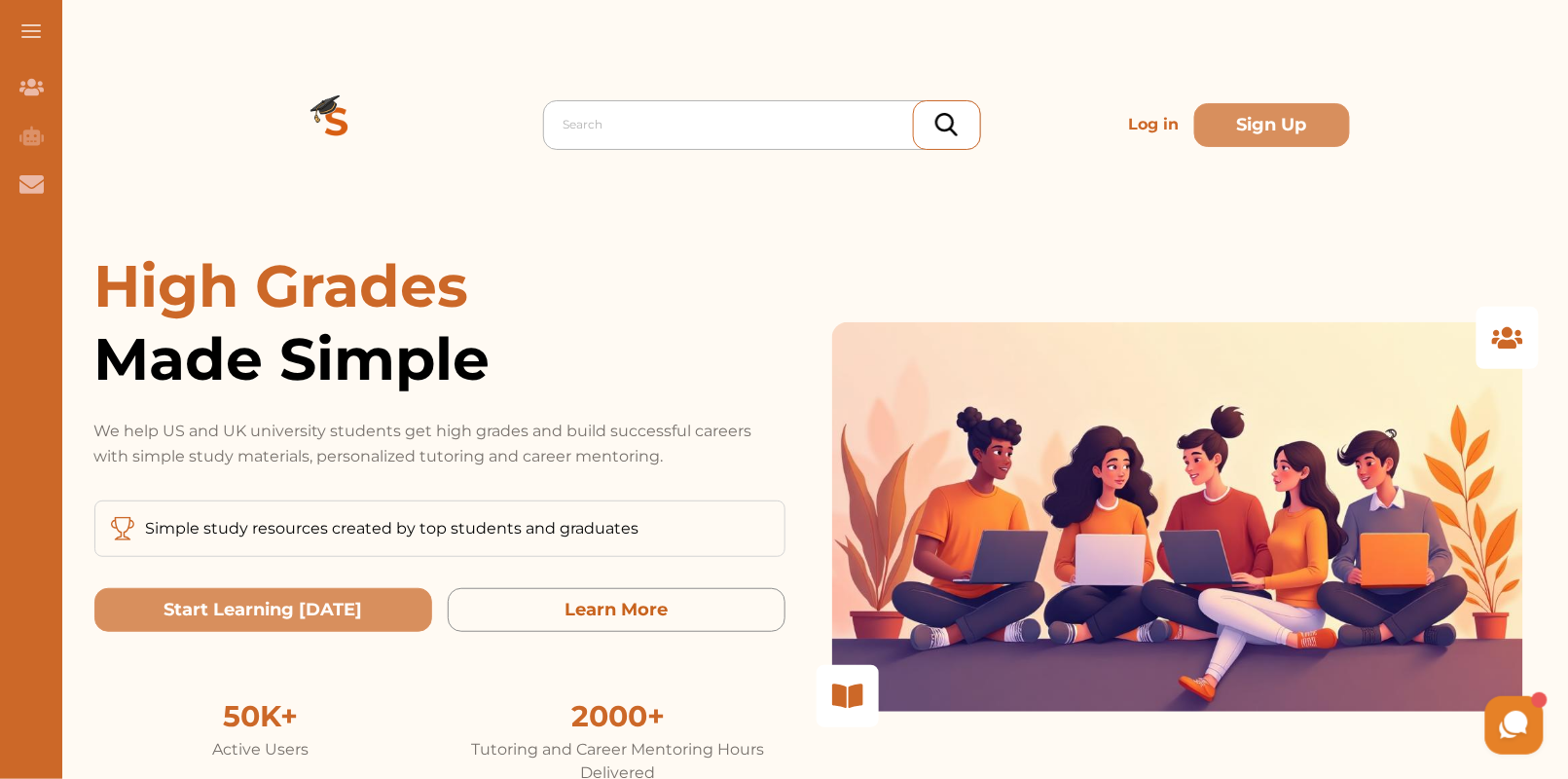
click at [737, 111] on div at bounding box center [767, 125] width 407 height 28
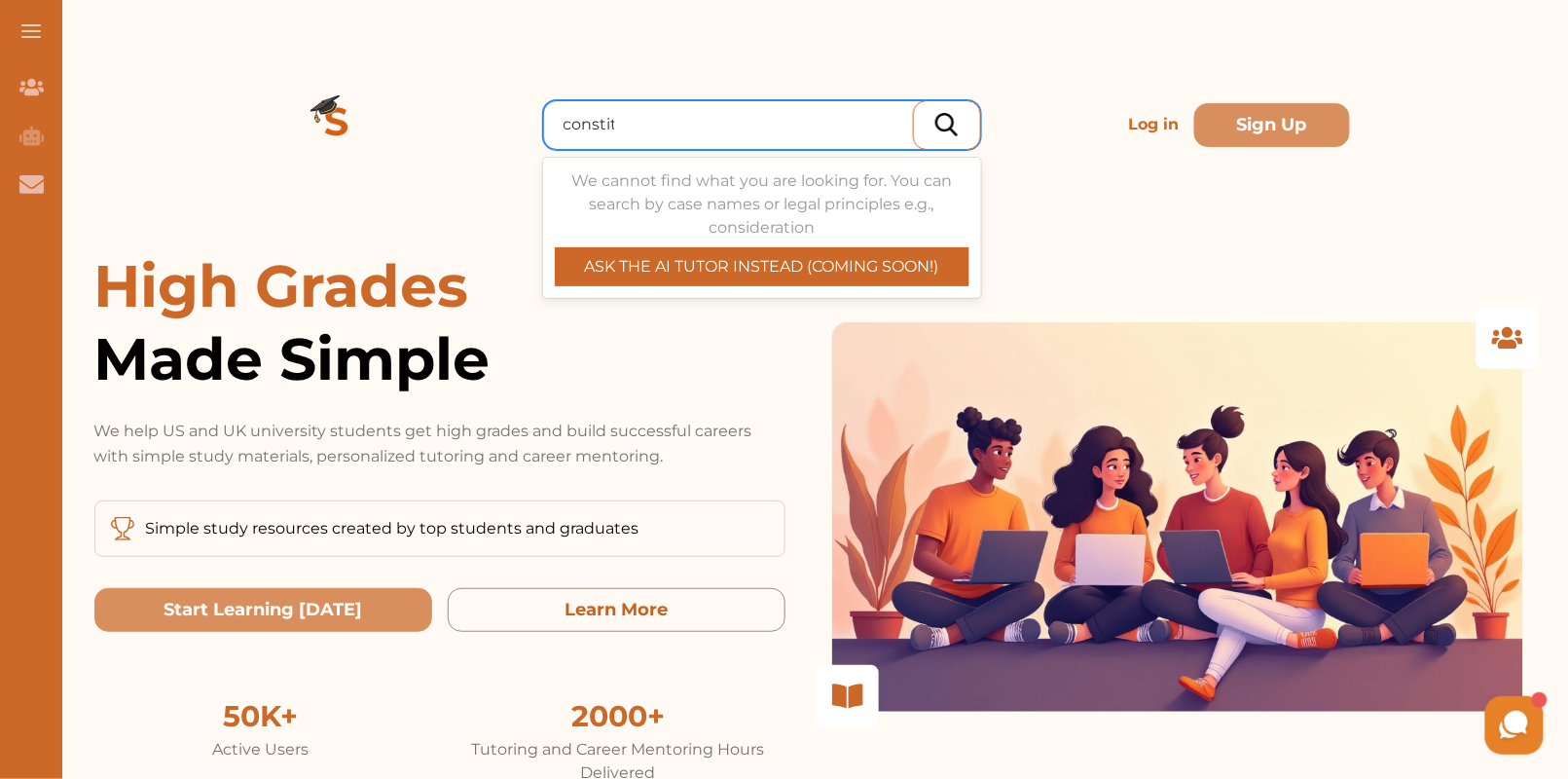
type input "constitu"
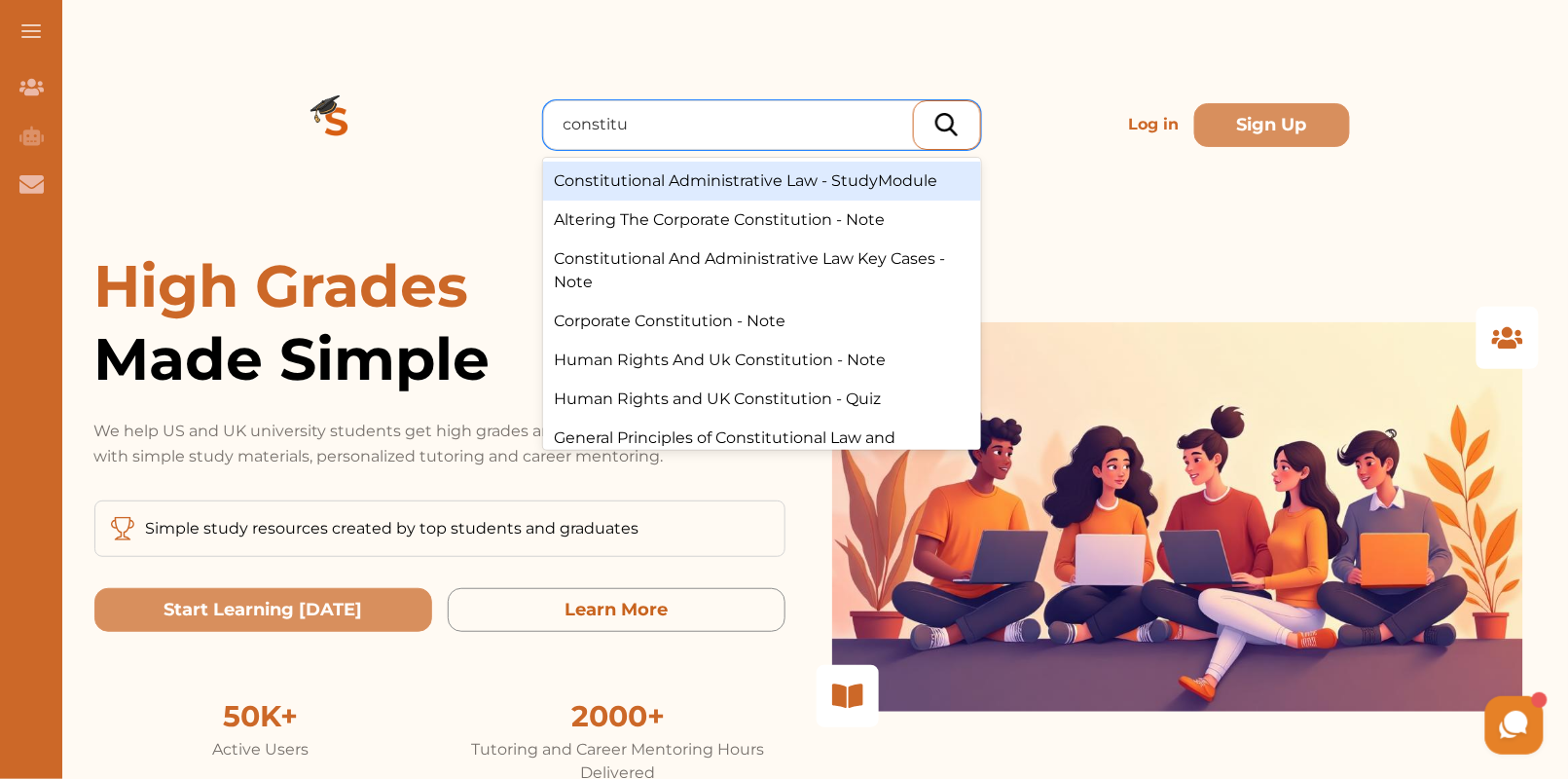
click at [789, 178] on div "Constitutional Administrative Law - StudyModule" at bounding box center [761, 180] width 438 height 39
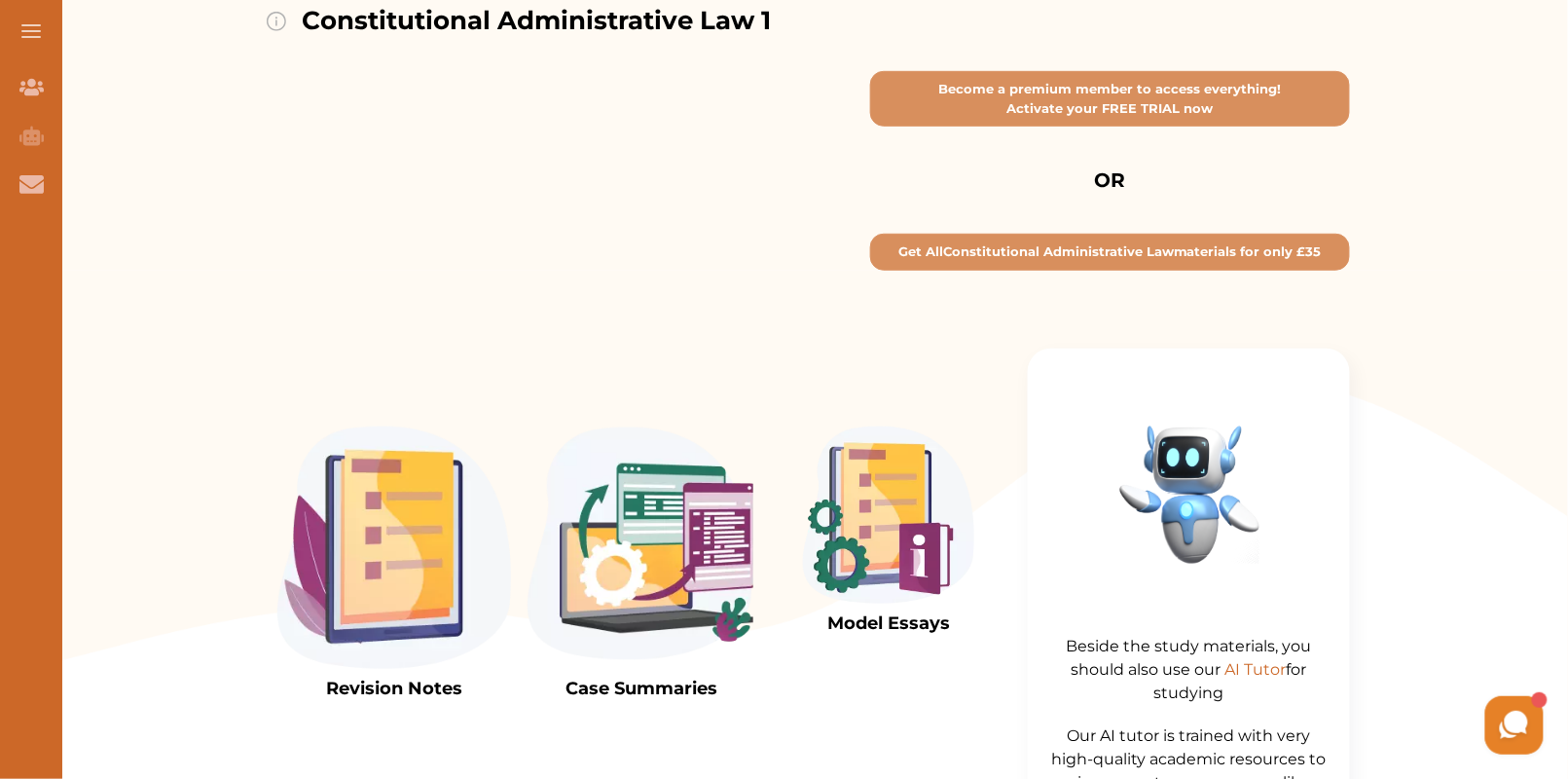
scroll to position [313, 0]
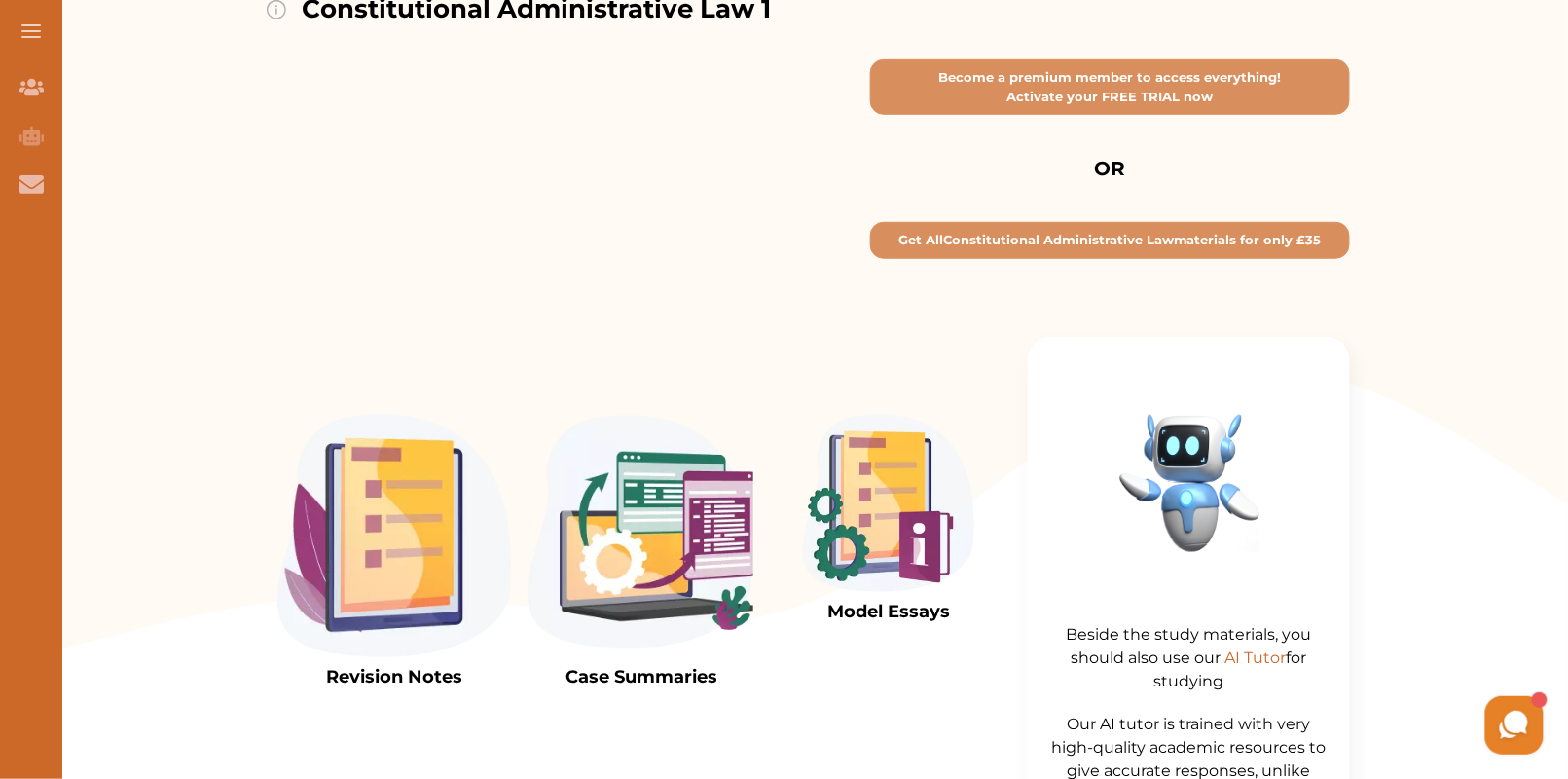
click at [384, 554] on img at bounding box center [394, 536] width 233 height 242
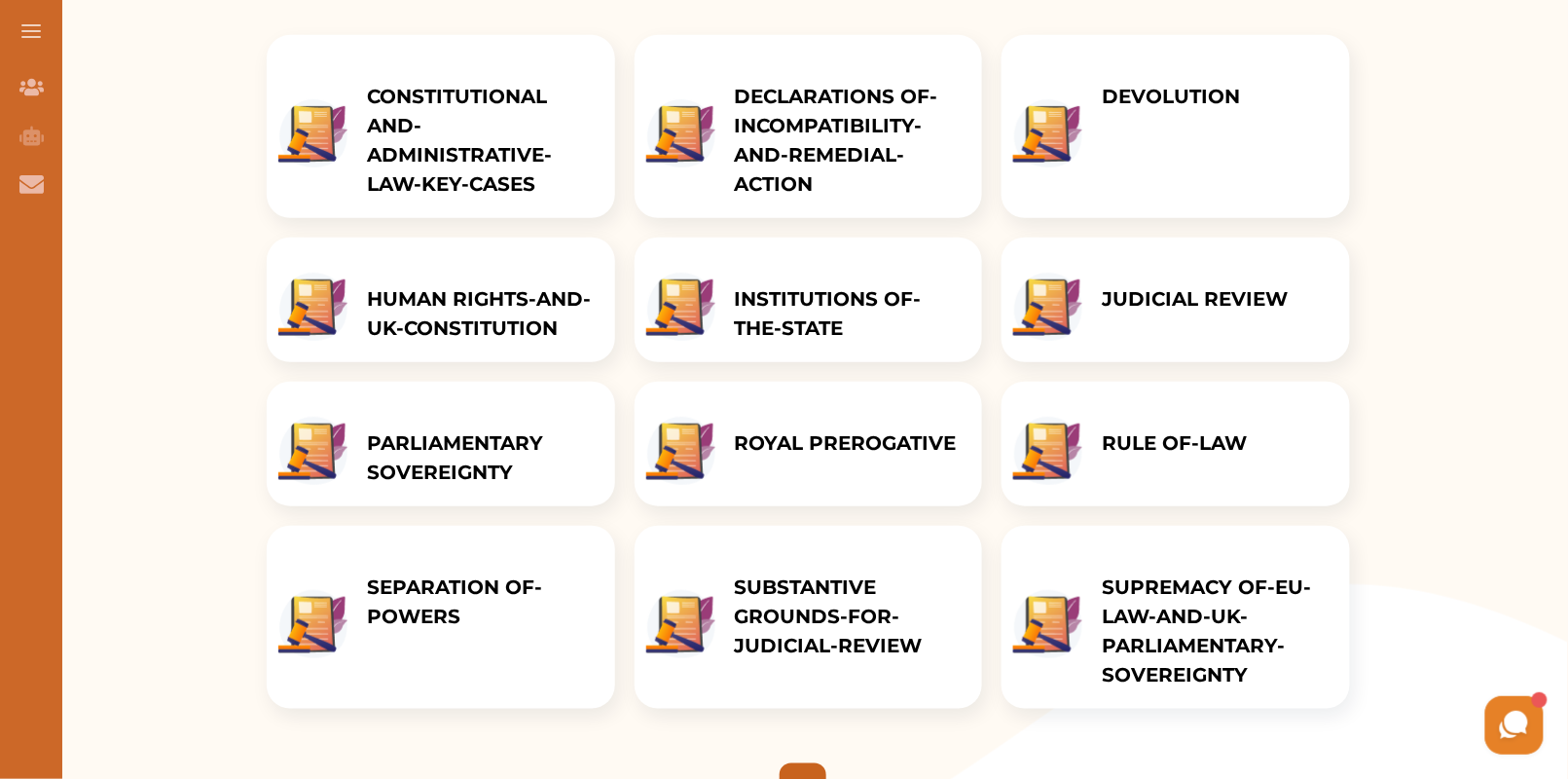
click at [1200, 454] on p "RULE OF-LAW" at bounding box center [1175, 443] width 145 height 30
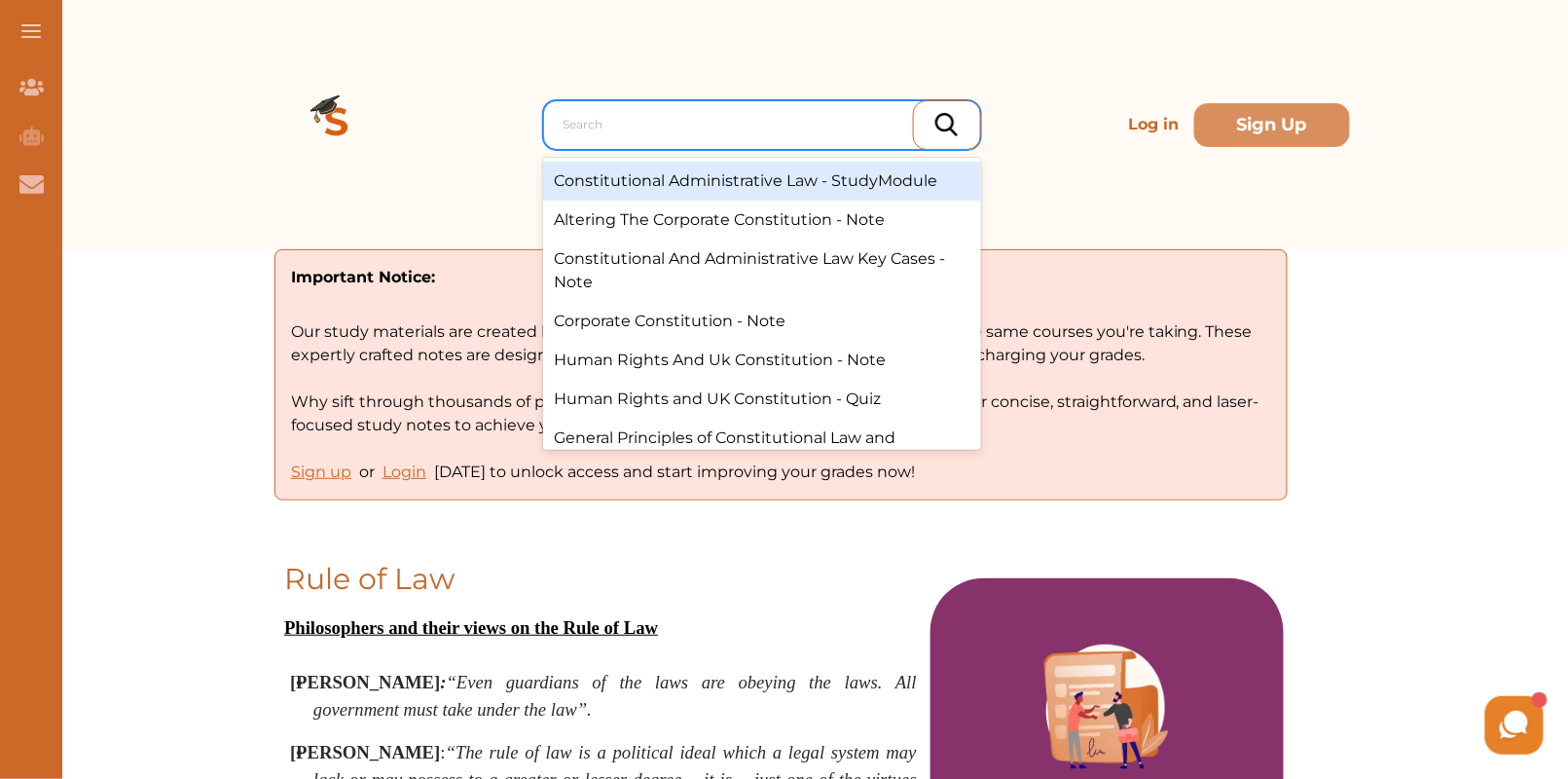
click at [592, 131] on div at bounding box center [767, 125] width 407 height 28
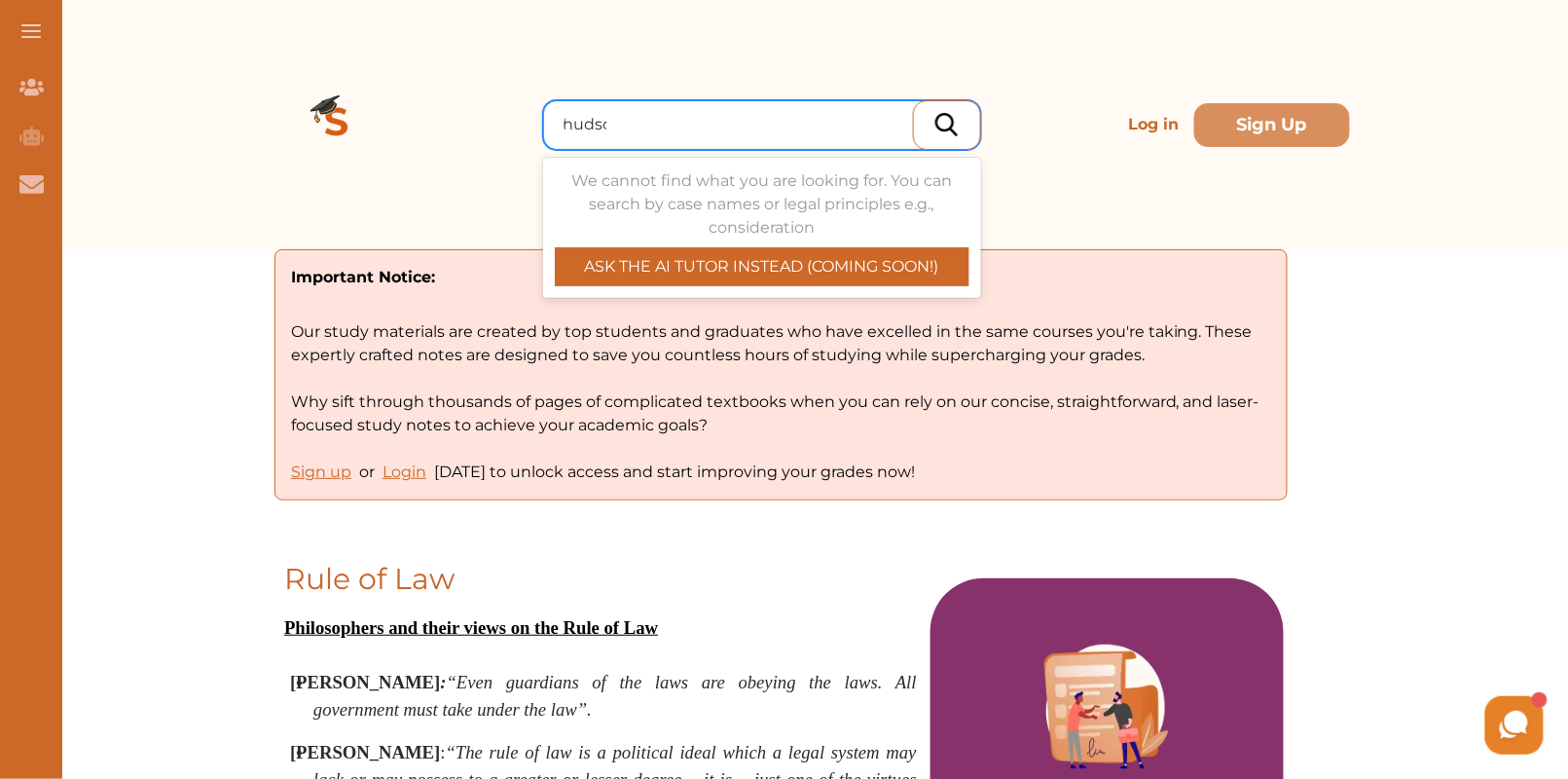
type input "hudson"
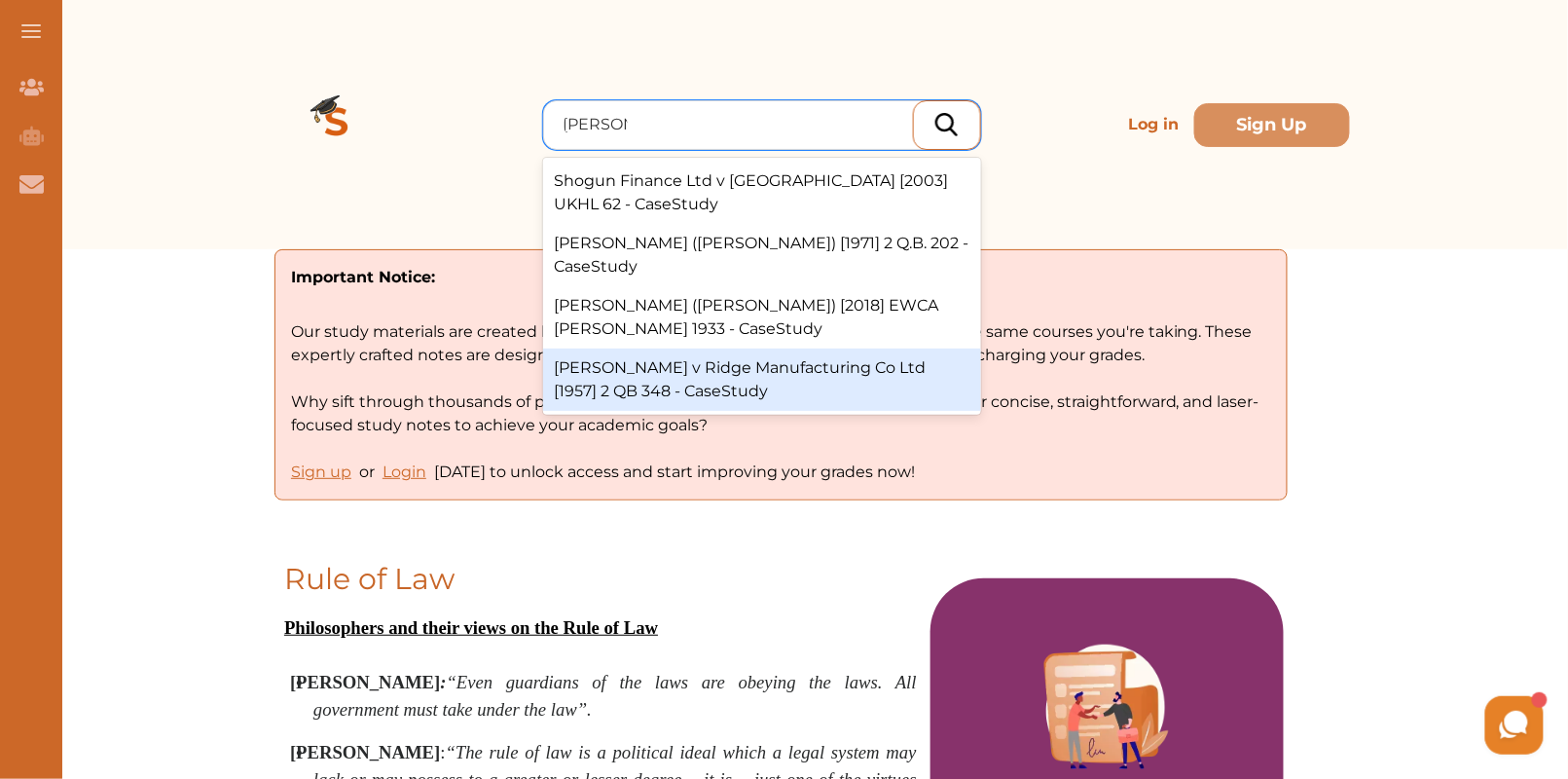
click at [749, 365] on div "Hudson v Ridge Manufacturing Co Ltd [1957] 2 QB 348 - CaseStudy" at bounding box center [761, 380] width 438 height 62
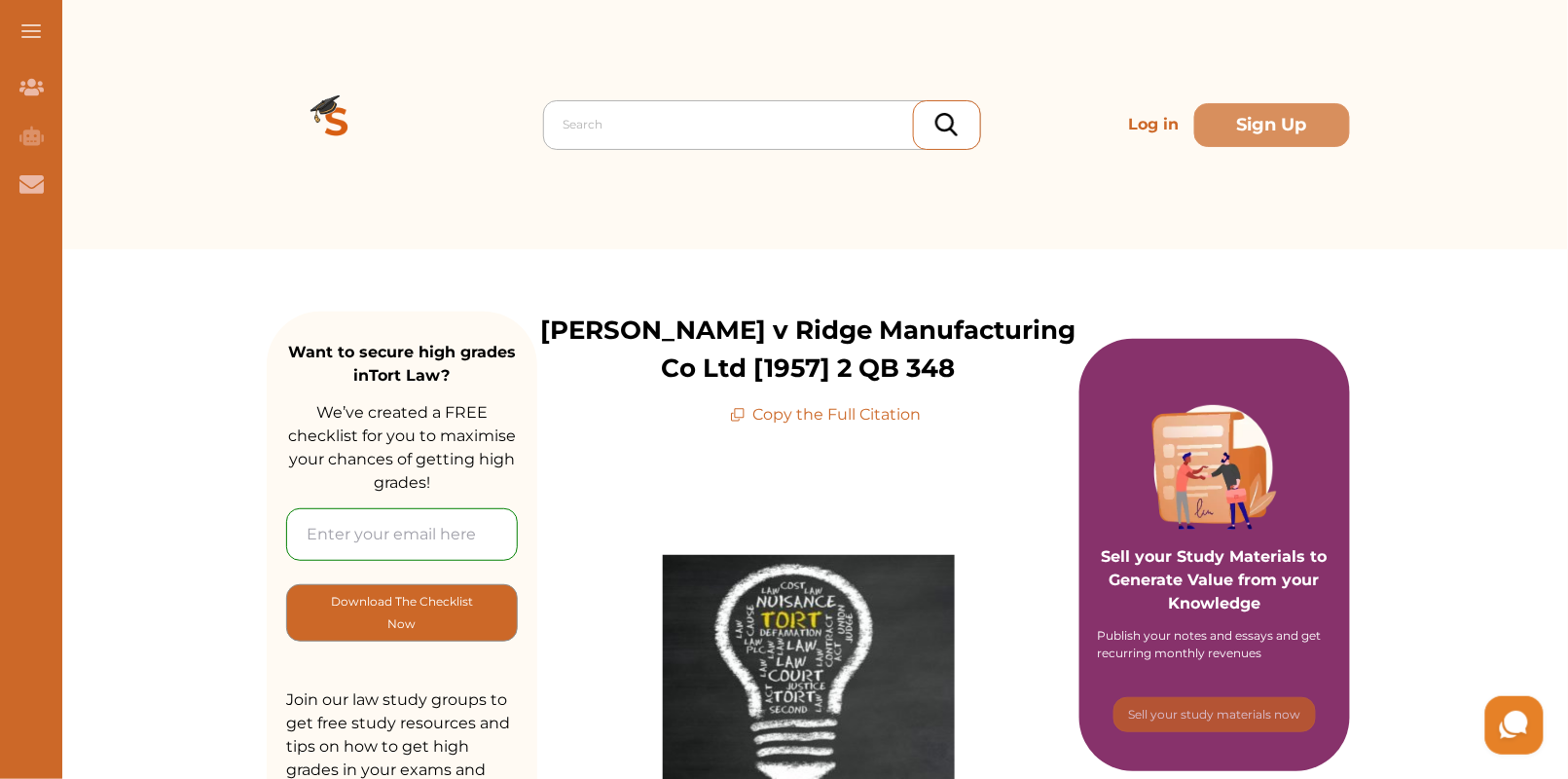
click at [714, 131] on div at bounding box center [767, 125] width 407 height 28
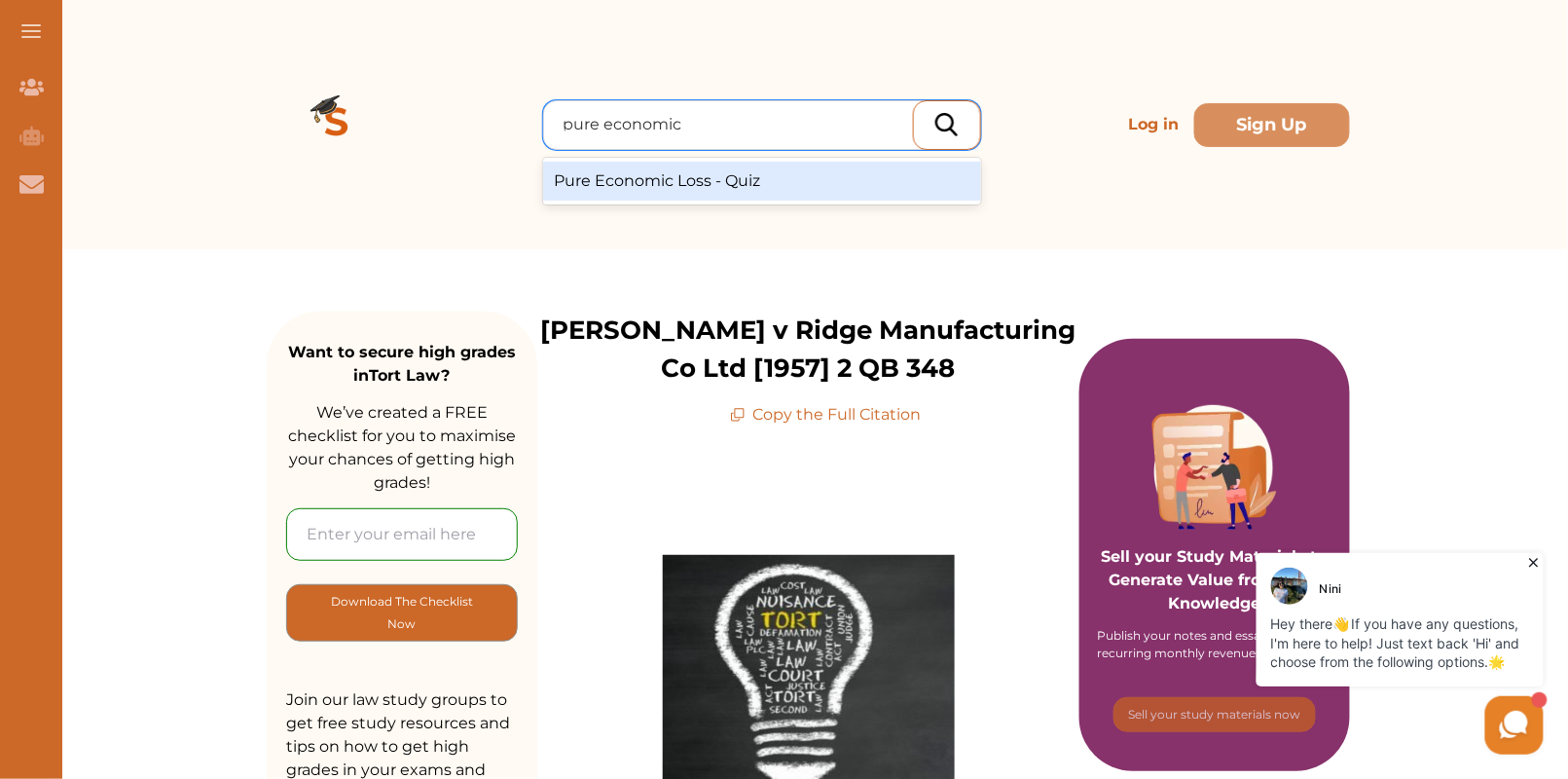
type input "pure economic"
click at [502, 220] on div "Pure Economic Loss - Quiz, 1 of 1. 1 result available for search term pure econ…" at bounding box center [809, 125] width 1084 height 249
click at [581, 114] on div at bounding box center [767, 125] width 407 height 28
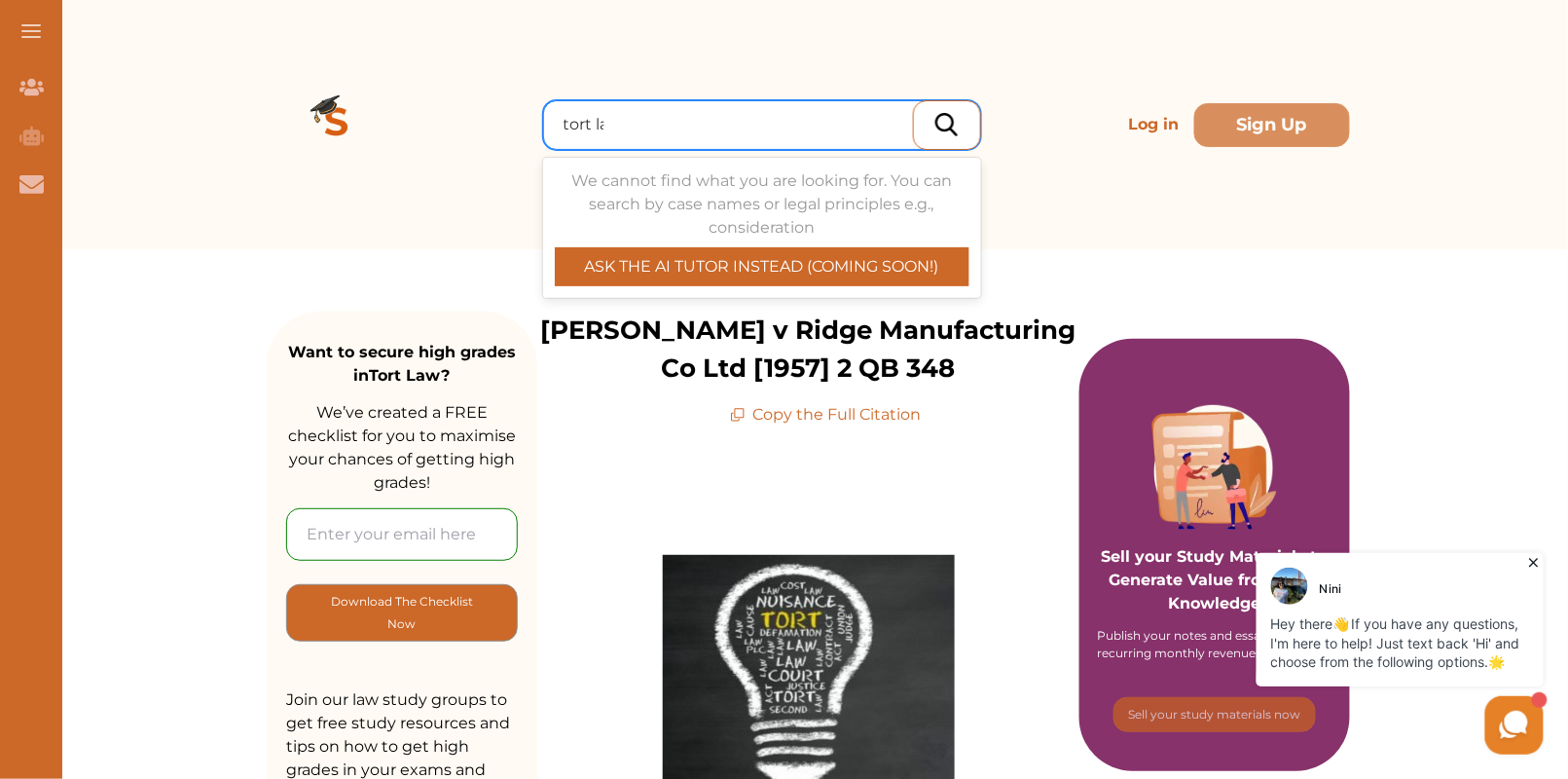
type input "tort law"
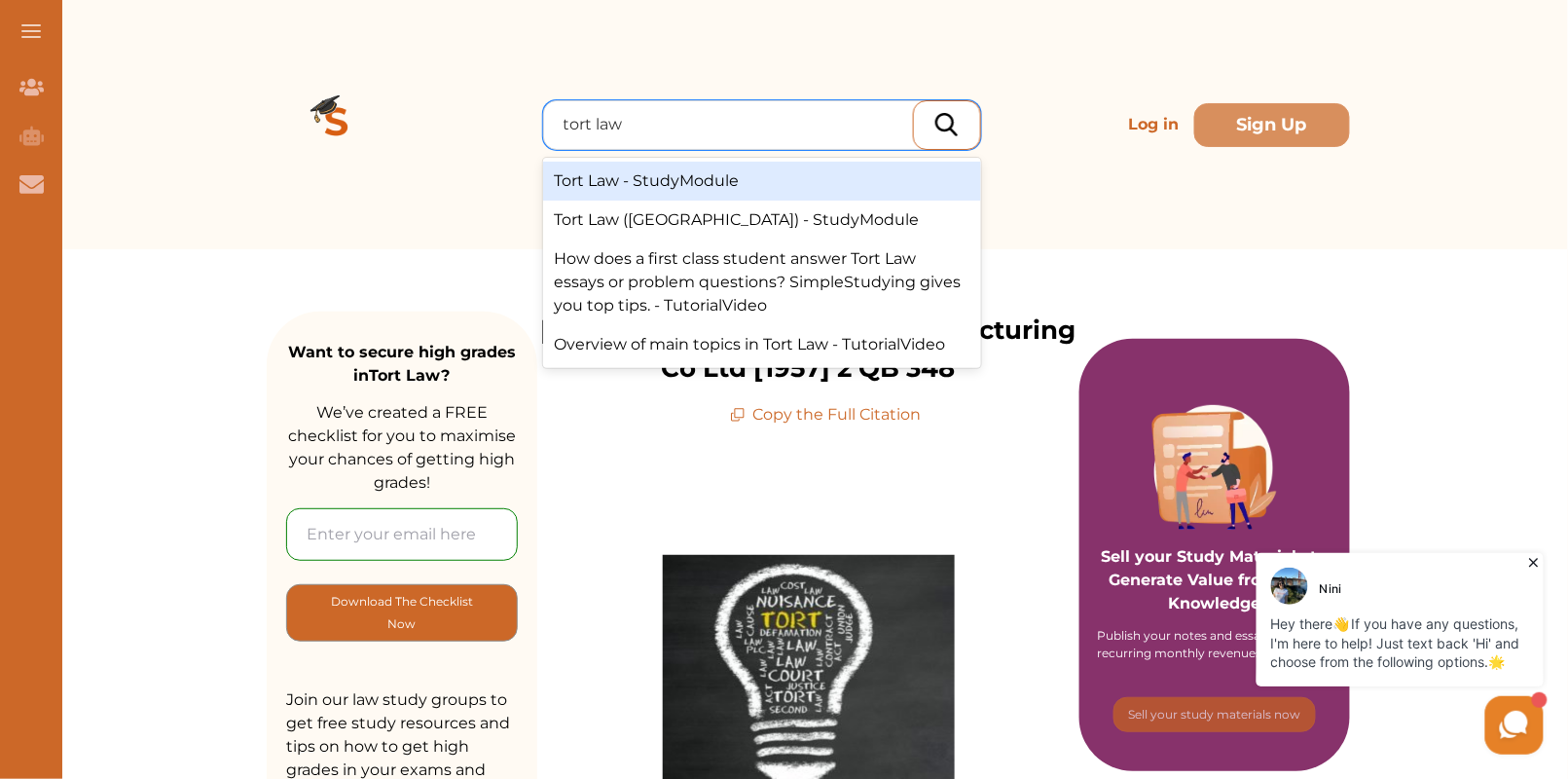
click at [656, 191] on div "Tort Law - StudyModule" at bounding box center [761, 180] width 438 height 39
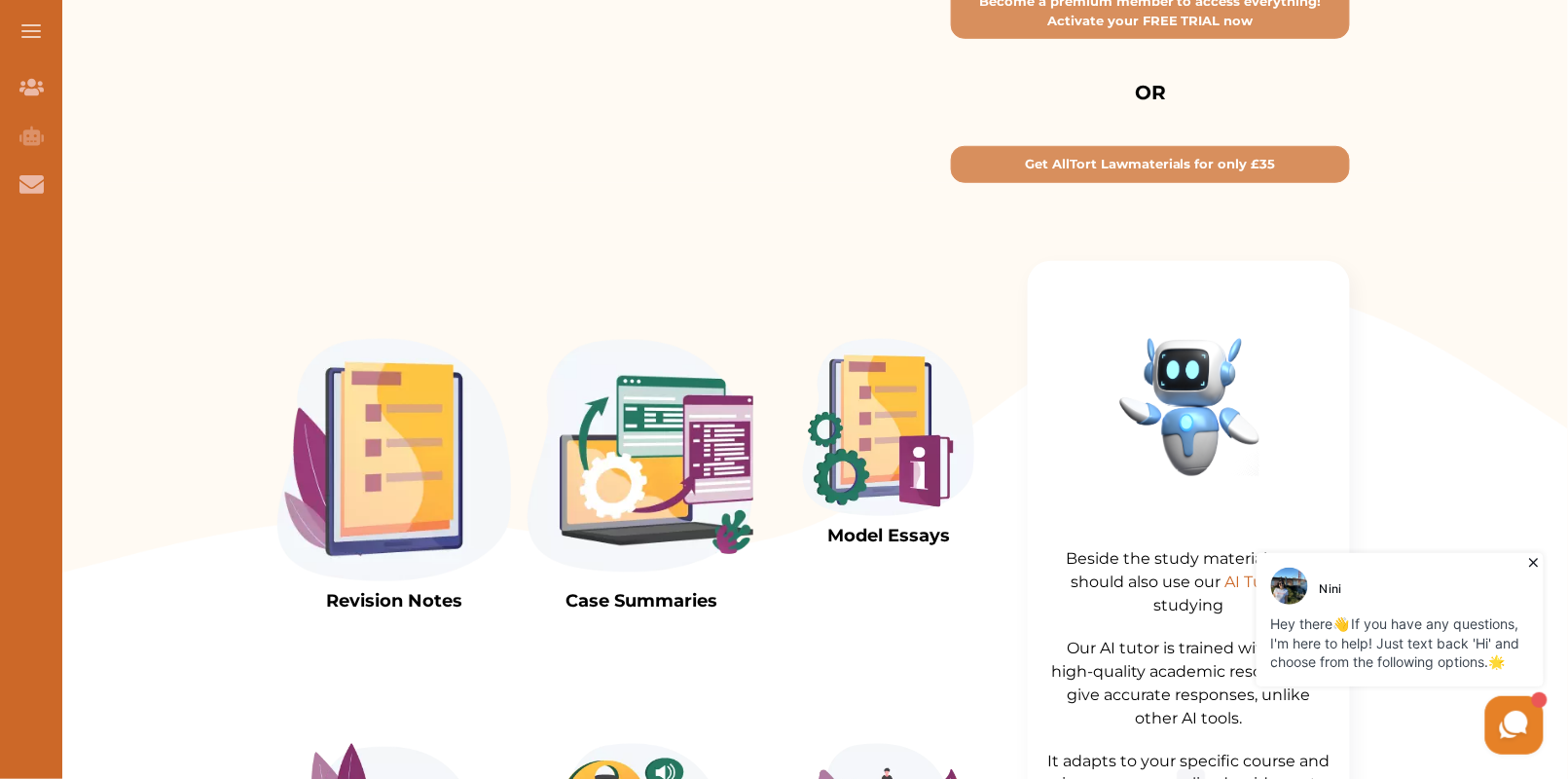
scroll to position [424, 0]
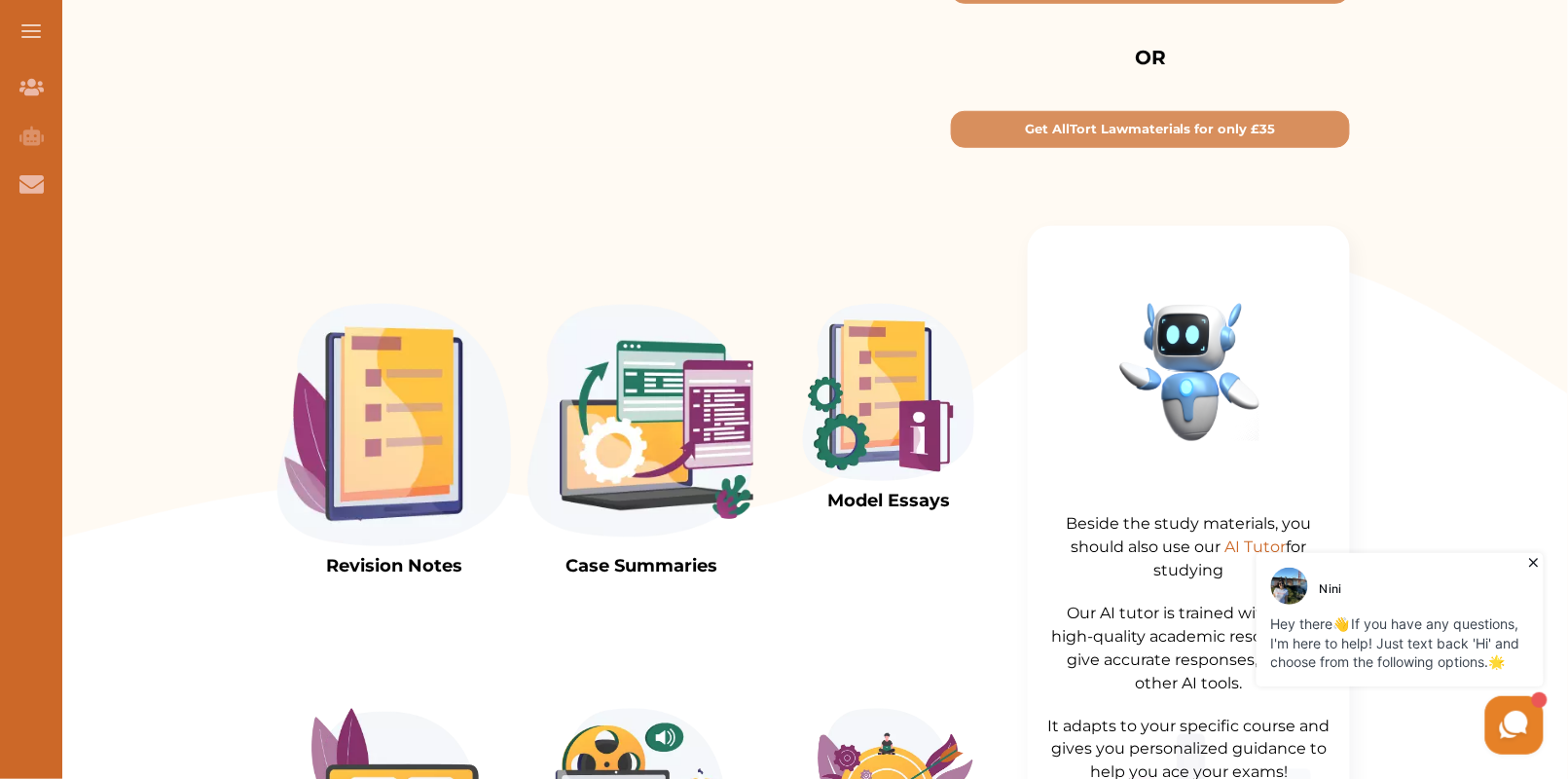
click at [413, 431] on img at bounding box center [394, 424] width 233 height 242
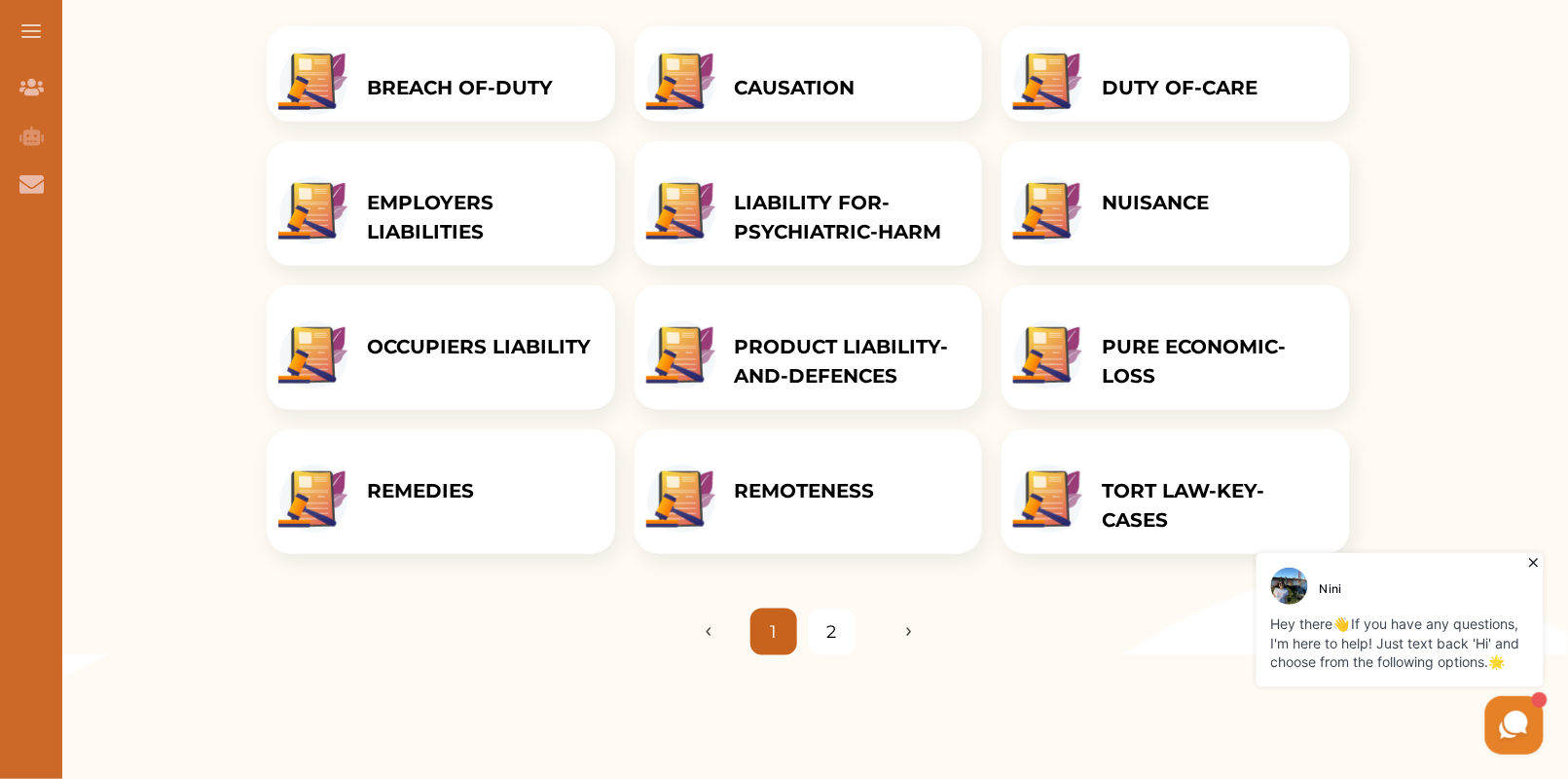
scroll to position [275, 0]
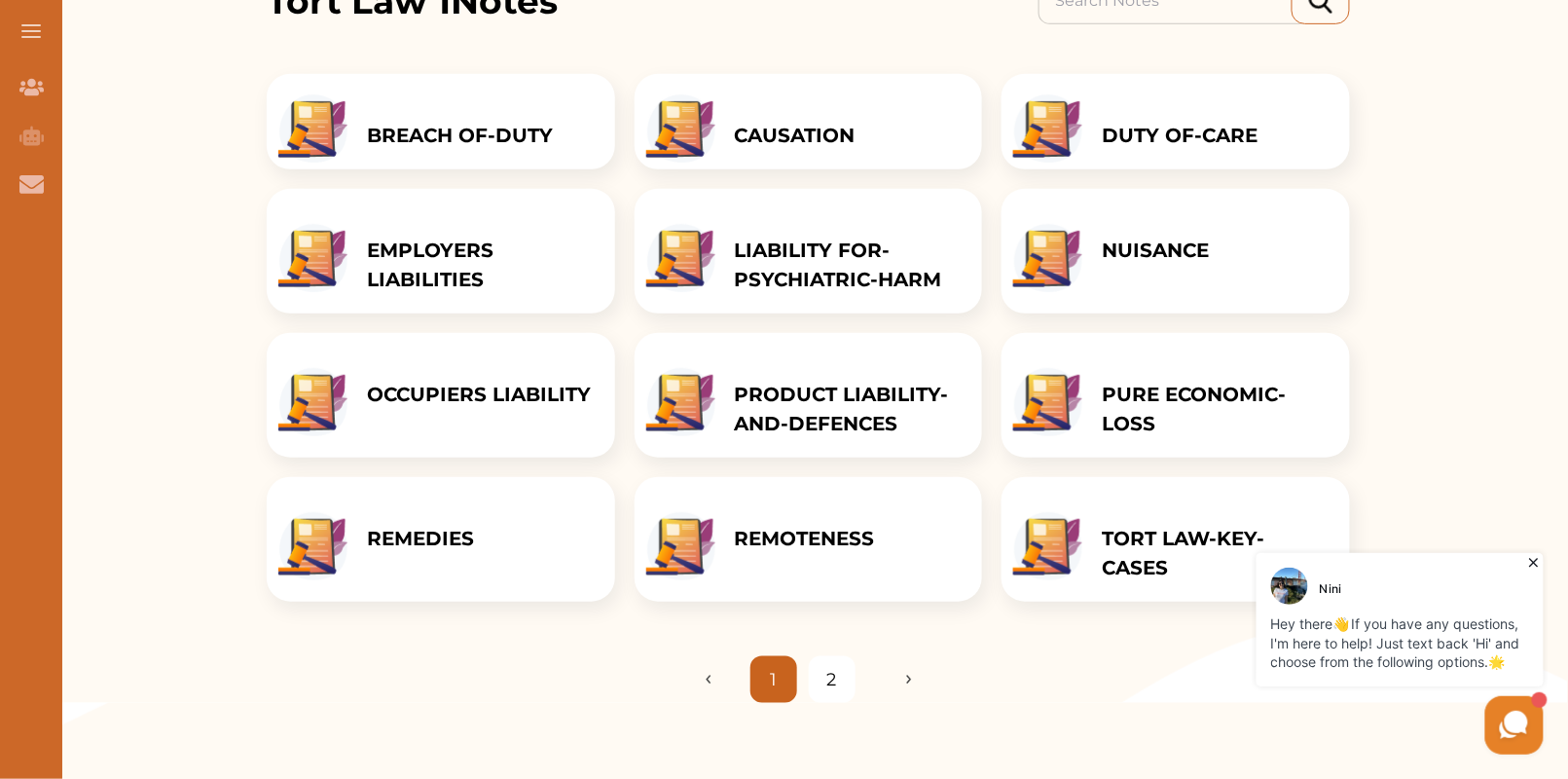
click at [1213, 395] on p "PURE ECONOMIC-LOSS" at bounding box center [1216, 408] width 228 height 58
